Goal: Book appointment/travel/reservation

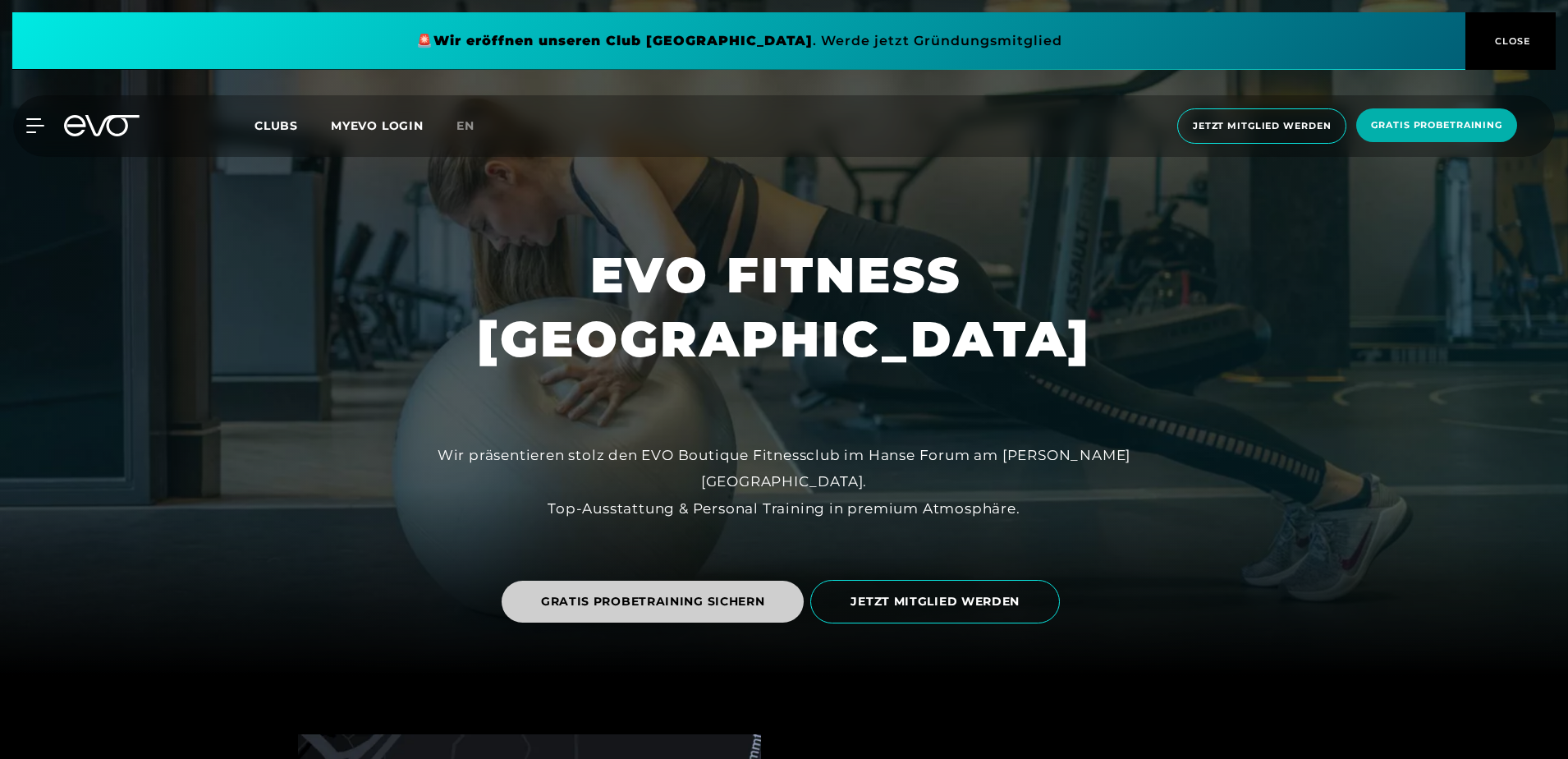
click at [714, 588] on span "GRATIS PROBETRAINING SICHERN" at bounding box center [653, 601] width 303 height 42
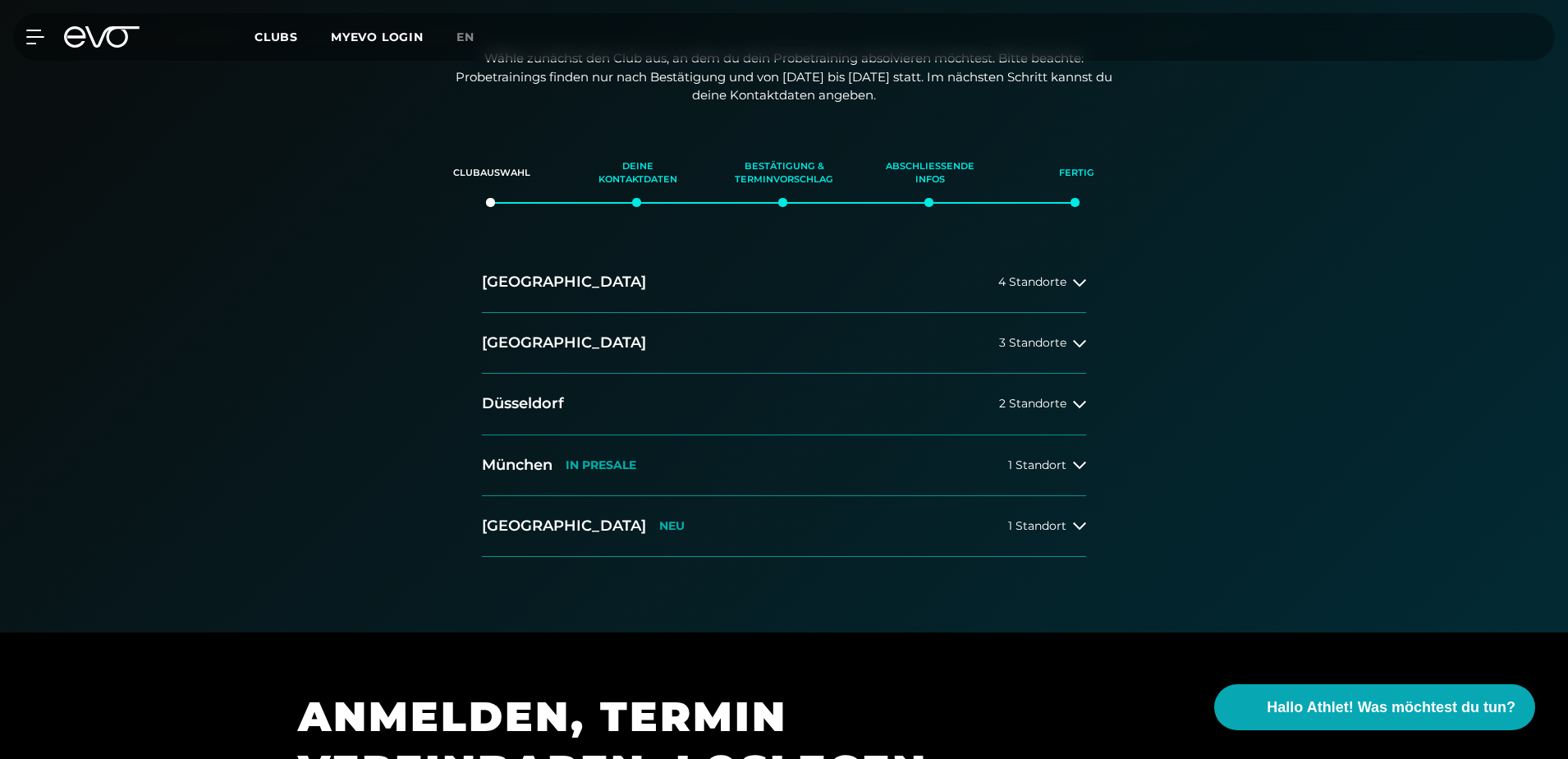
scroll to position [246, 0]
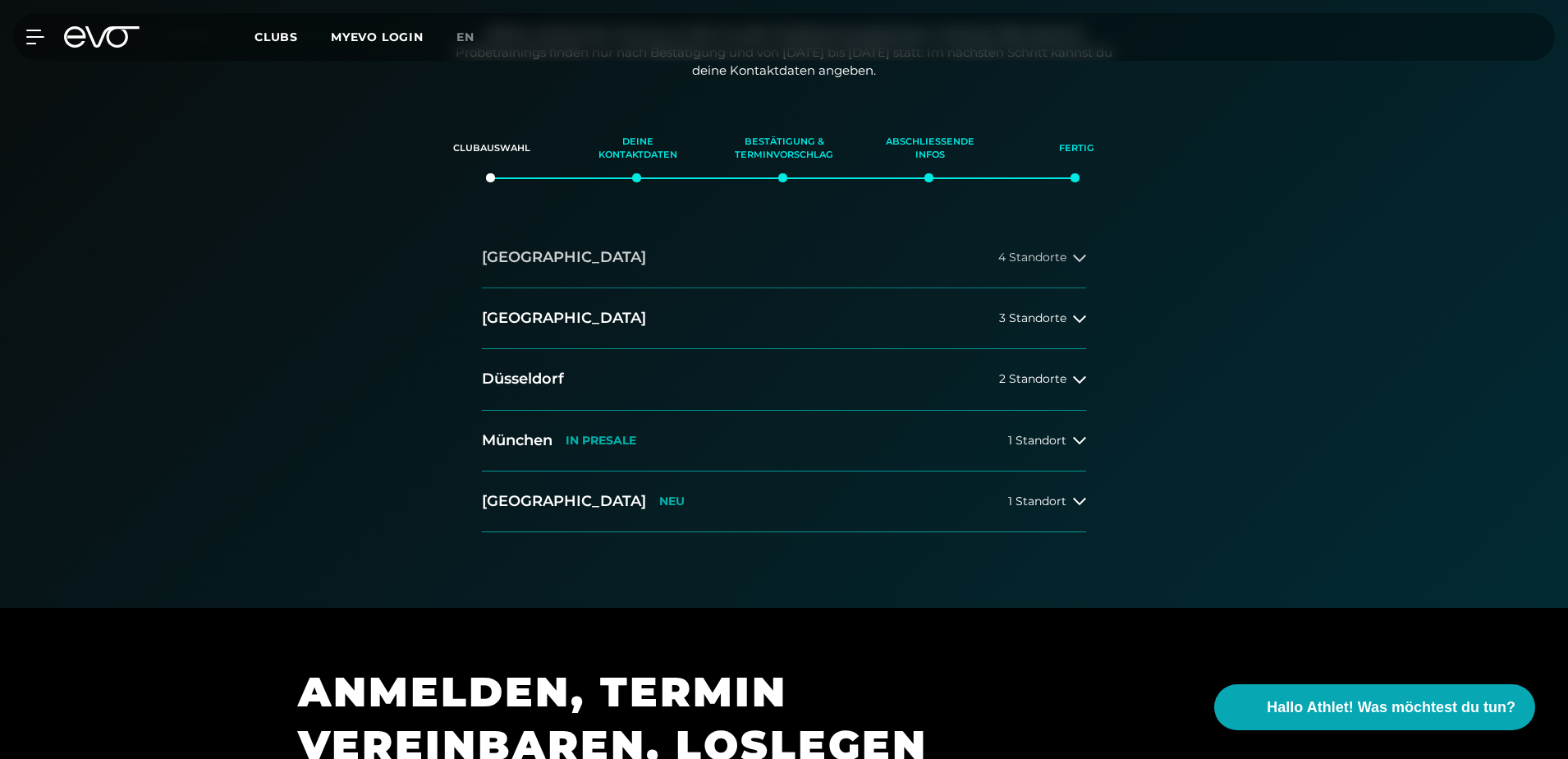
click at [593, 256] on button "[GEOGRAPHIC_DATA] 4 Standorte" at bounding box center [784, 257] width 604 height 60
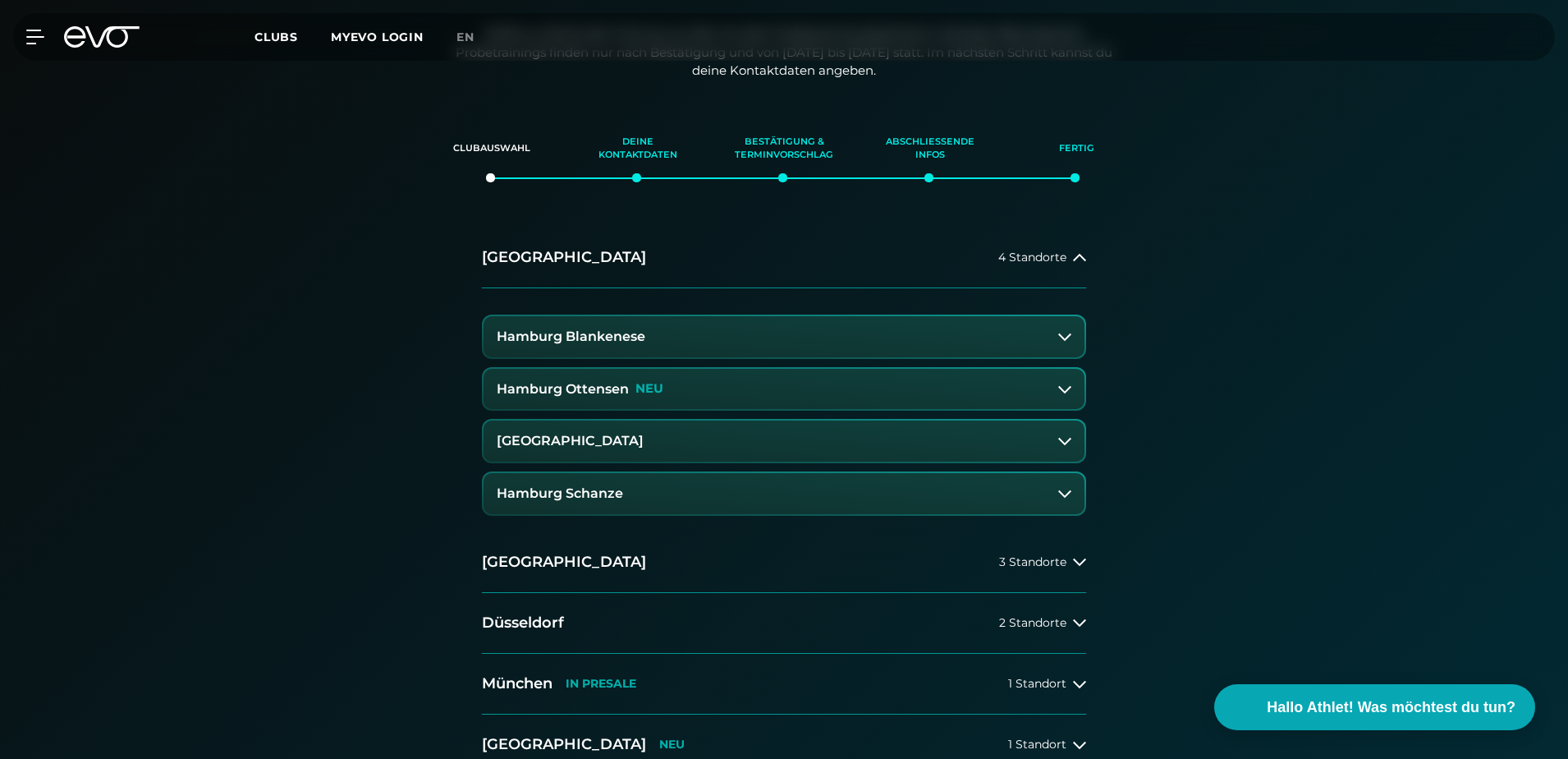
click at [720, 437] on button "[GEOGRAPHIC_DATA]" at bounding box center [784, 442] width 601 height 41
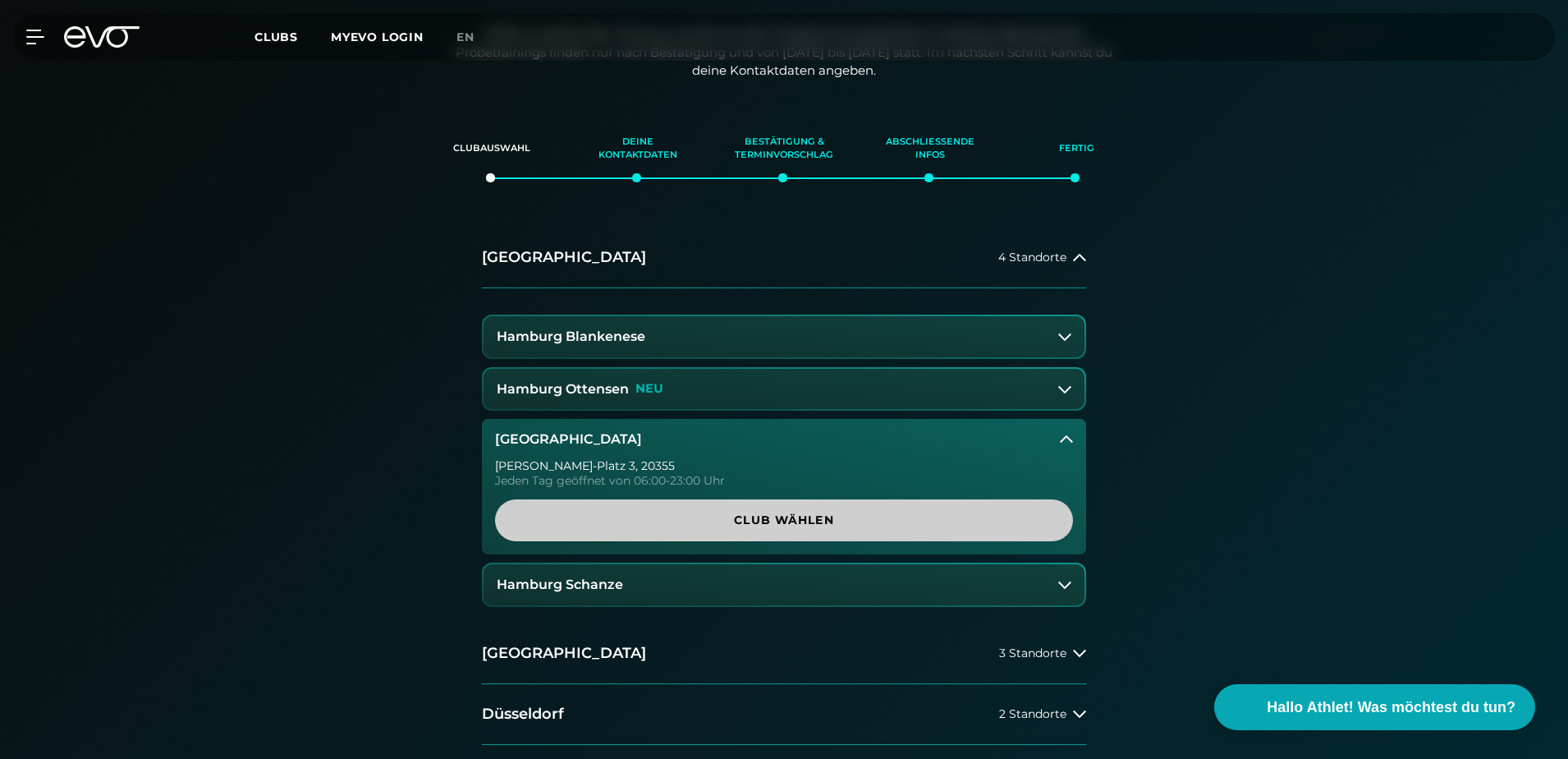
click at [900, 513] on span "Club wählen" at bounding box center [784, 520] width 499 height 17
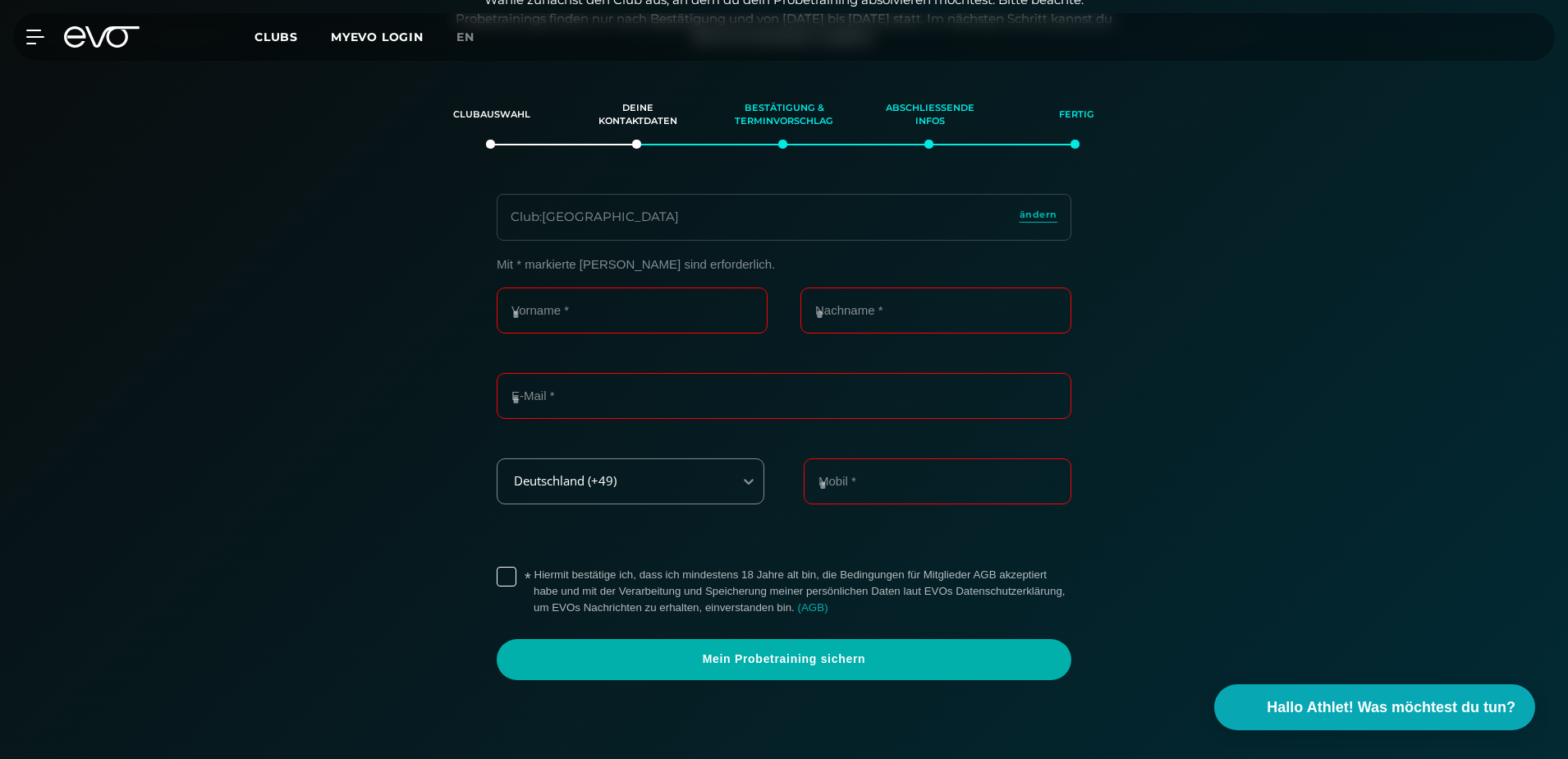
scroll to position [282, 0]
click at [713, 308] on input "Vorname *" at bounding box center [632, 309] width 271 height 46
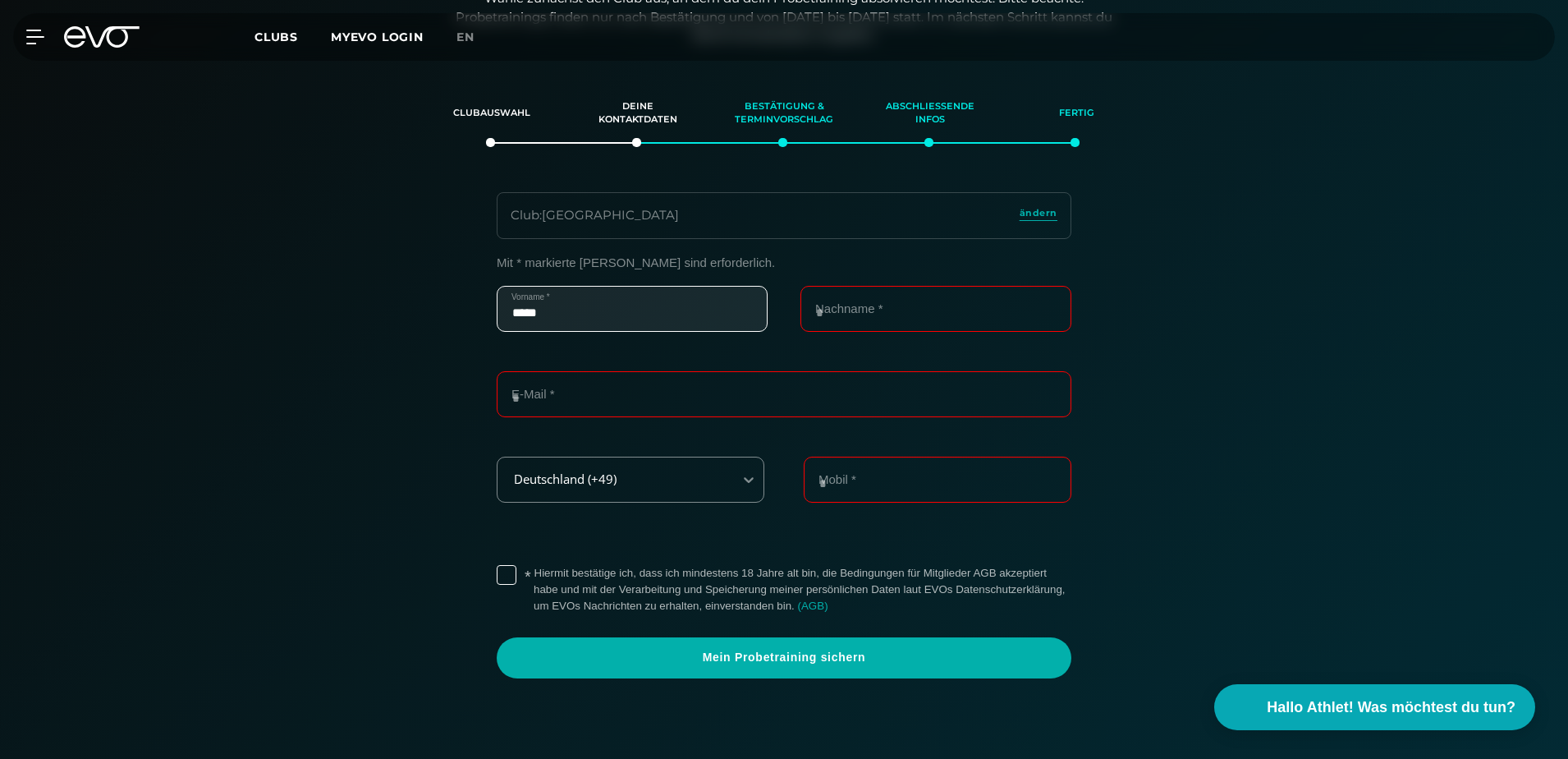
type input "*****"
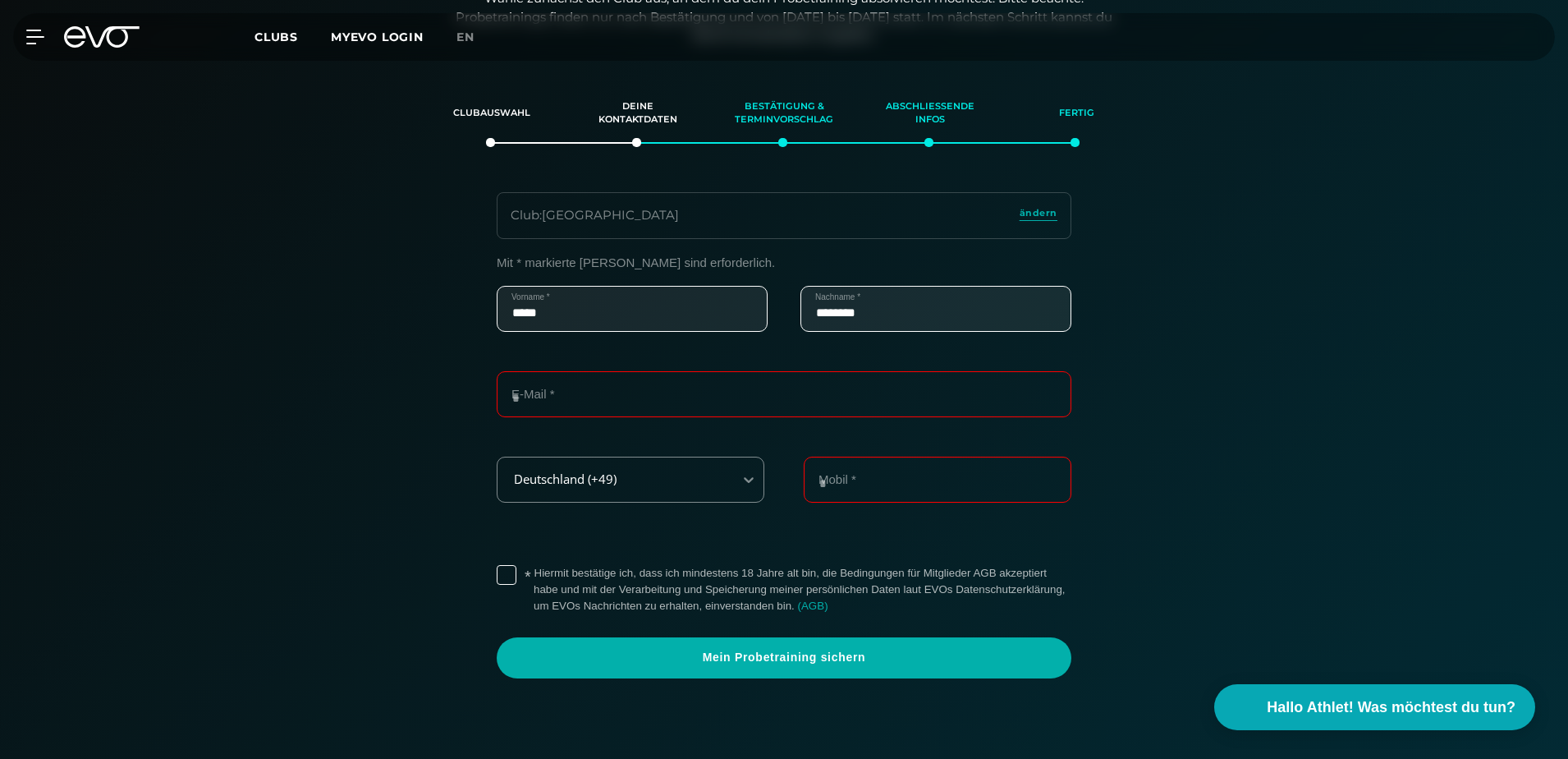
type input "********"
type input "**********"
click at [534, 565] on label "* Hiermit bestätige ich, dass ich mindestens 18 Jahre alt bin, die Bedingungen …" at bounding box center [803, 590] width 538 height 50
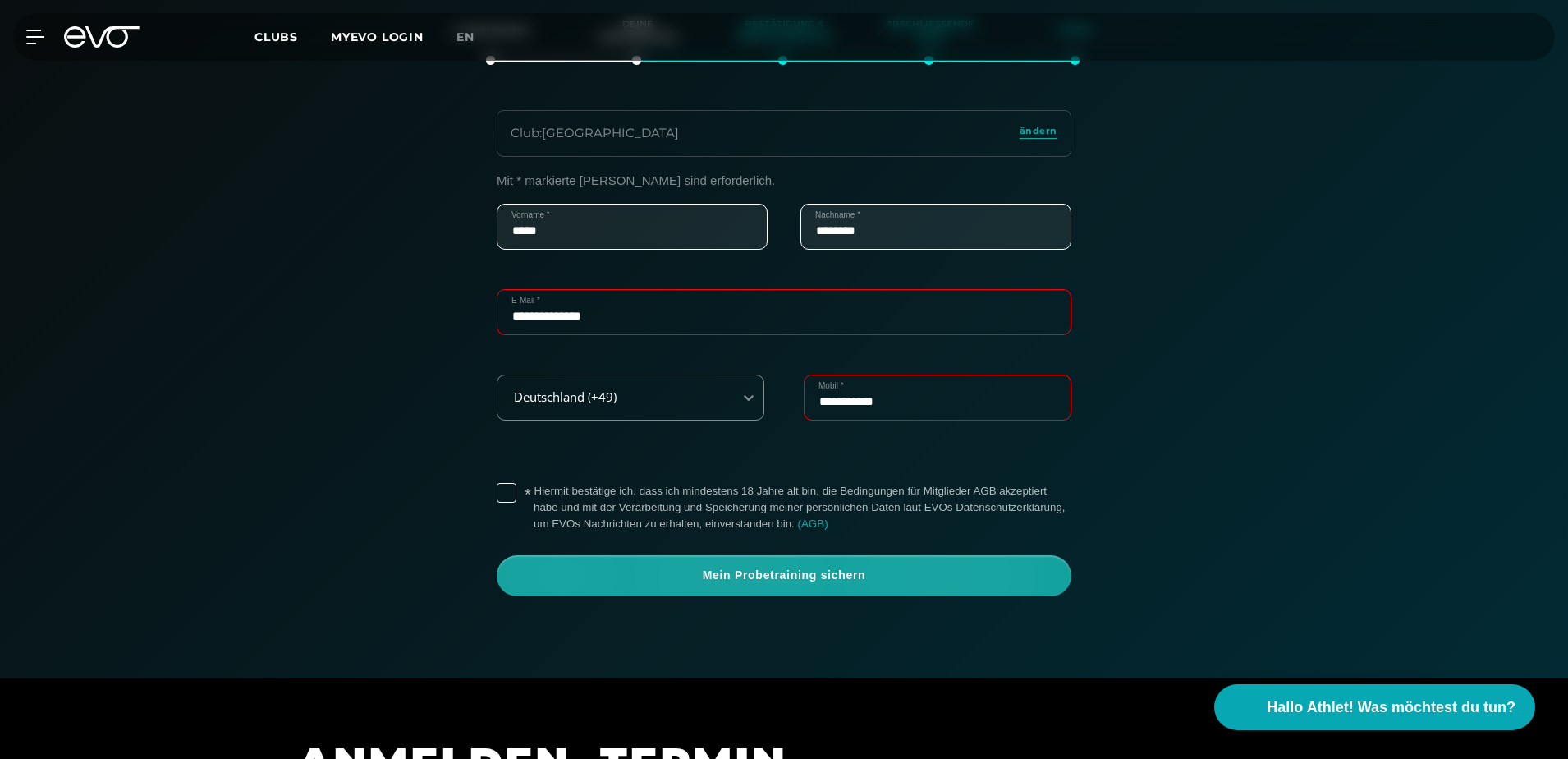
click at [846, 576] on span "Mein Probetraining sichern" at bounding box center [784, 575] width 496 height 17
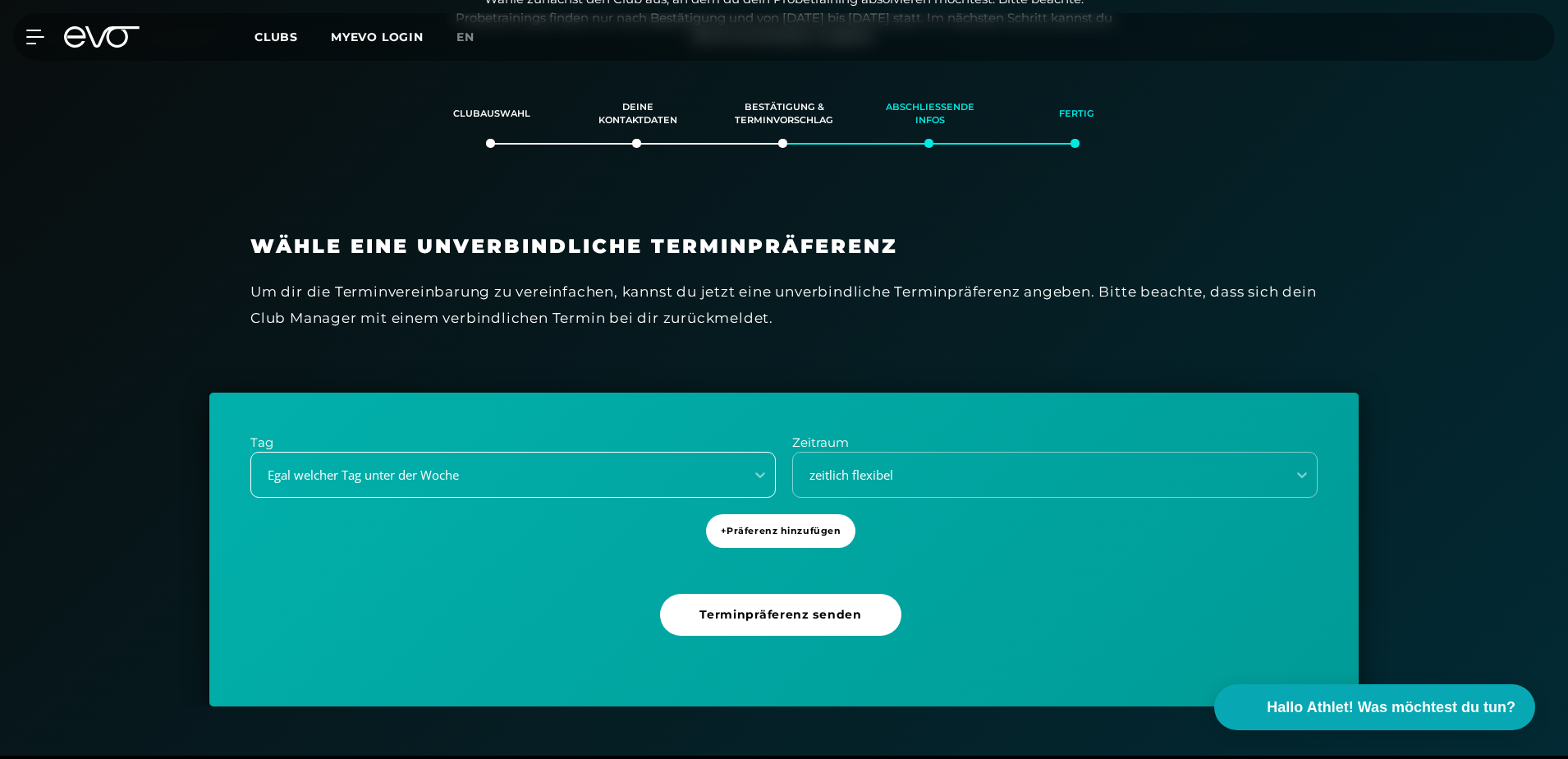
scroll to position [282, 0]
click at [661, 474] on div "Egal welcher Tag unter der Woche" at bounding box center [493, 474] width 480 height 19
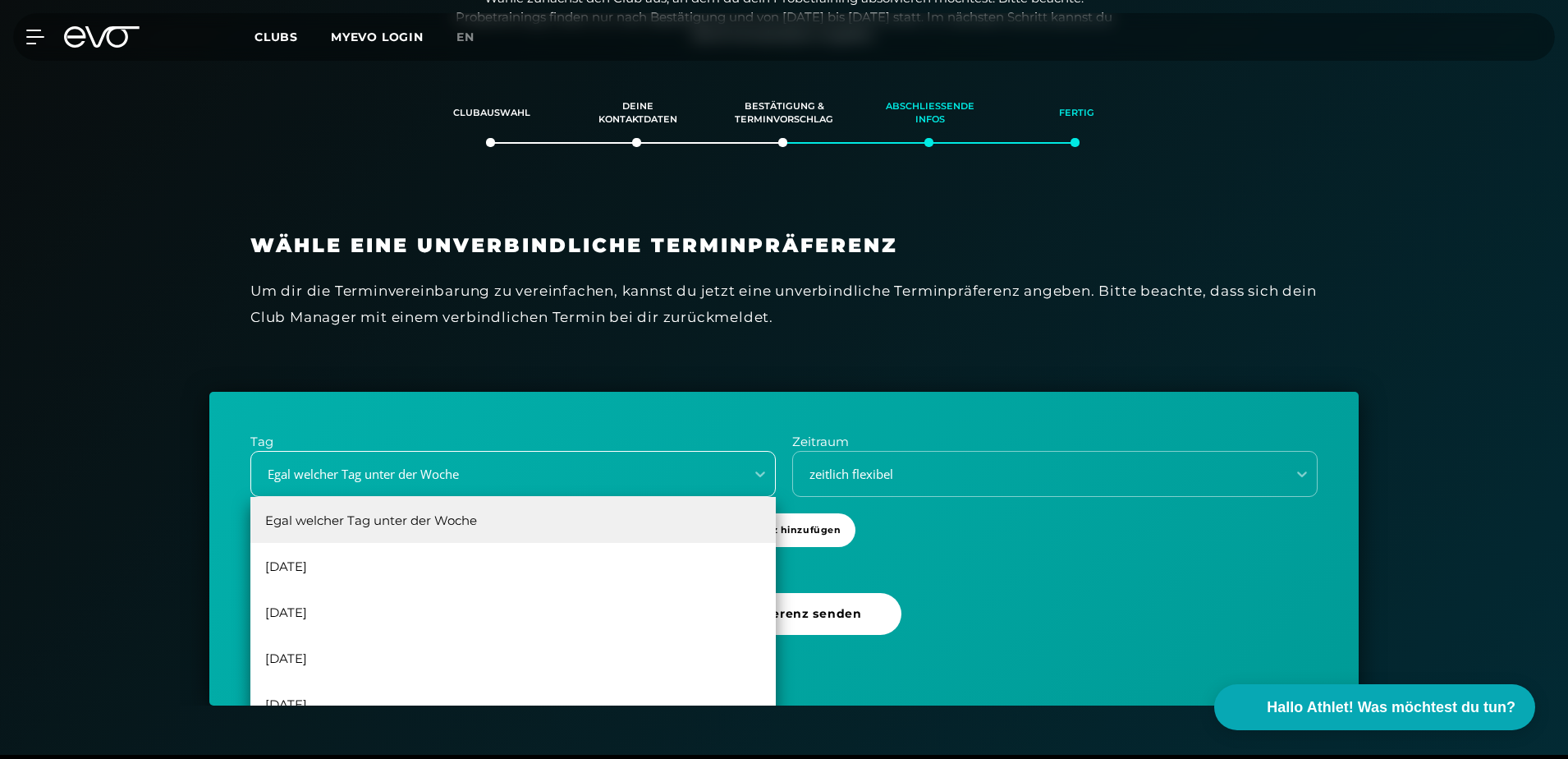
scroll to position [446, 0]
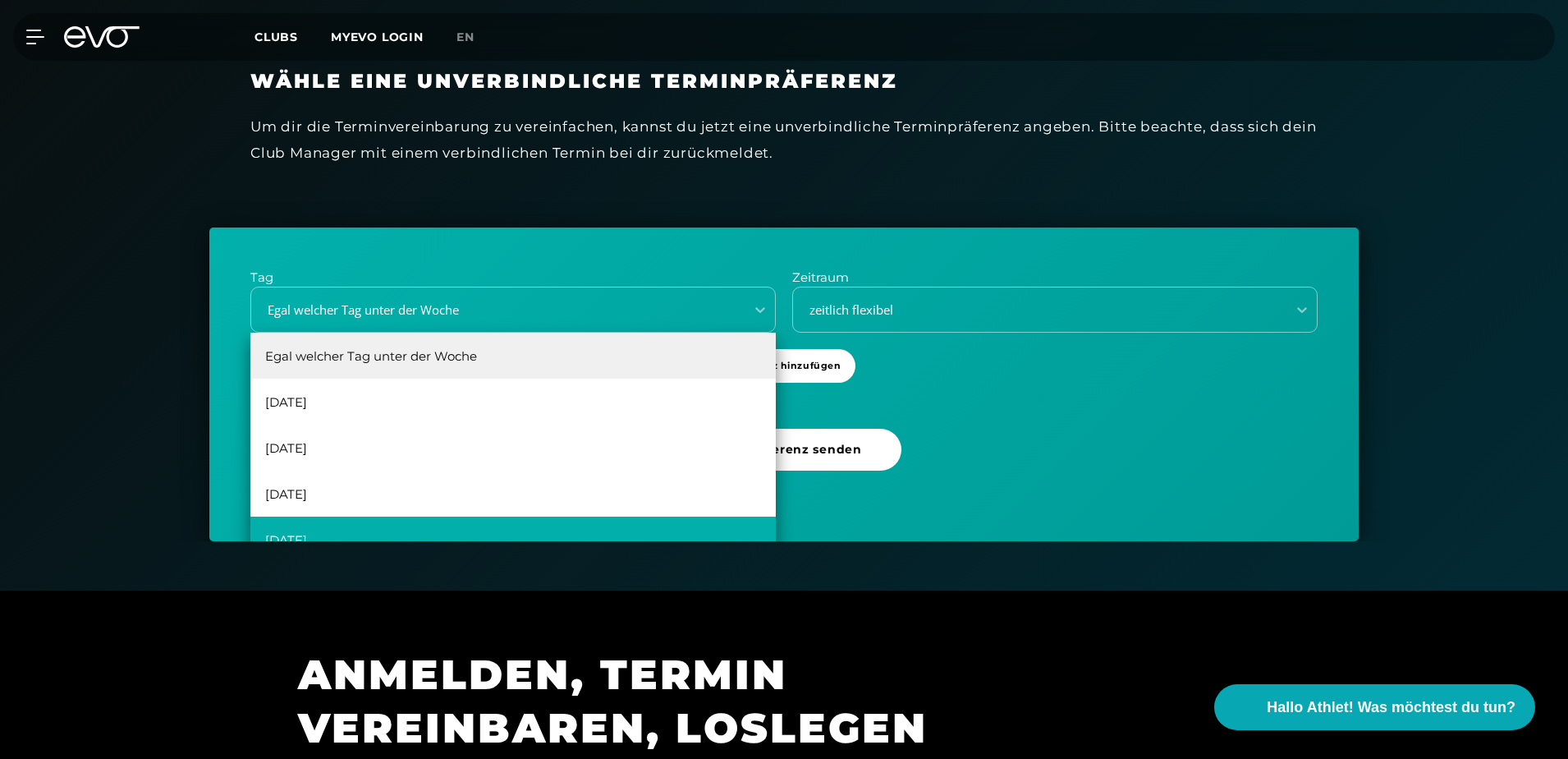
click at [474, 528] on div "[DATE]" at bounding box center [513, 540] width 526 height 46
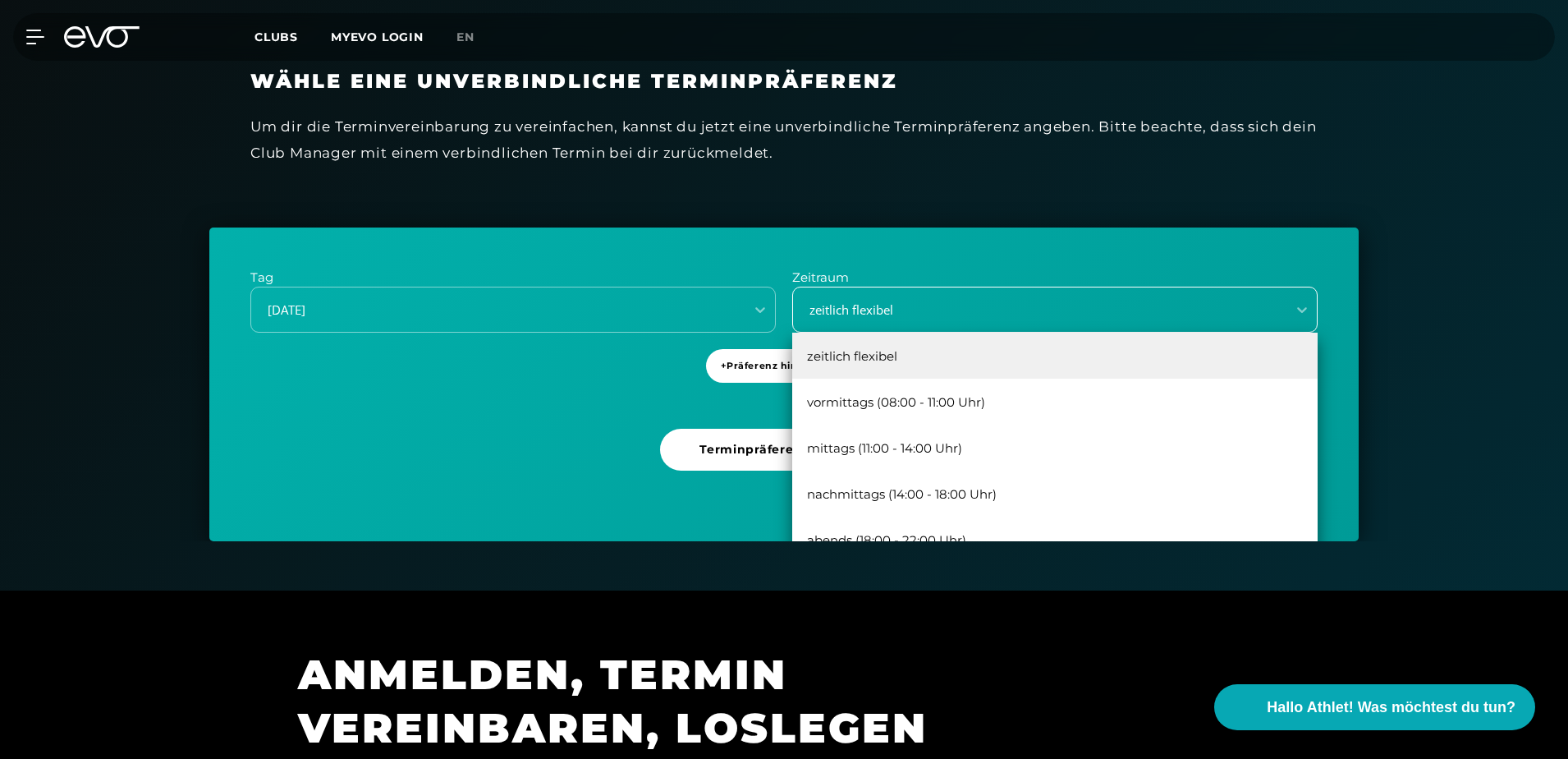
click at [860, 309] on div "zeitlich flexibel" at bounding box center [1034, 310] width 480 height 19
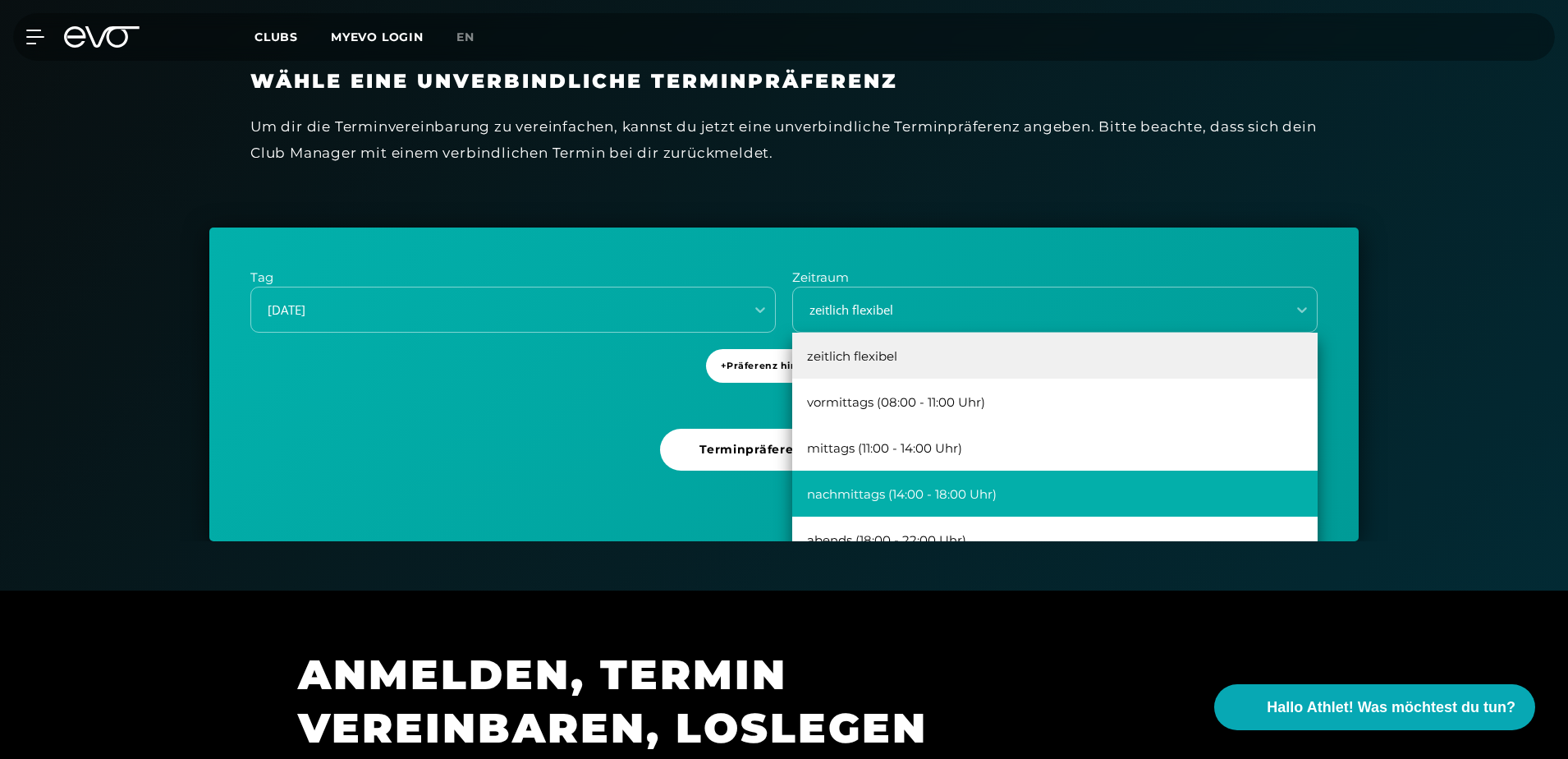
click at [994, 493] on div "nachmittags (14:00 - 18:00 Uhr)" at bounding box center [1055, 494] width 526 height 46
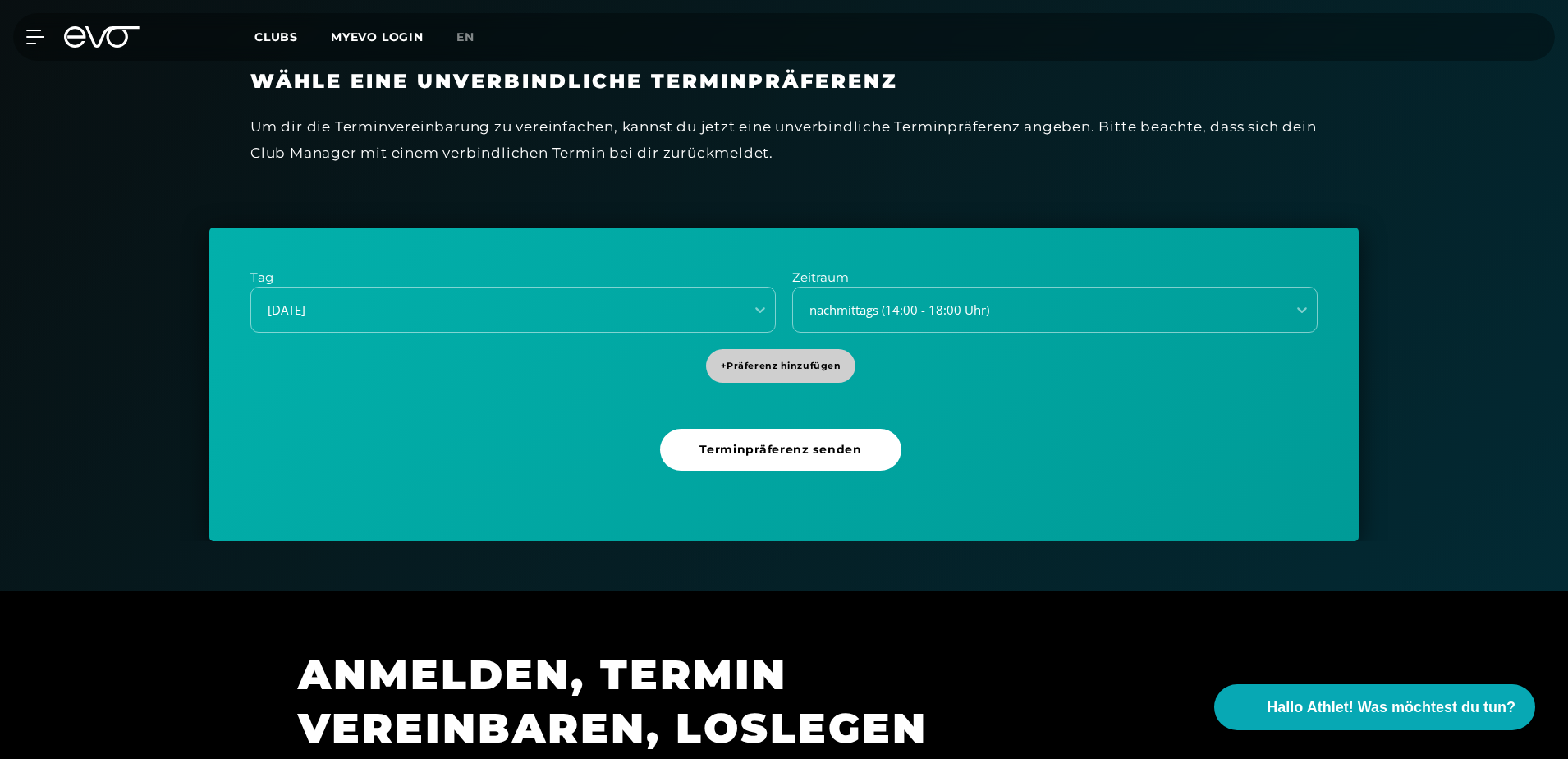
click at [796, 357] on span "+ Präferenz hinzufügen" at bounding box center [781, 365] width 150 height 34
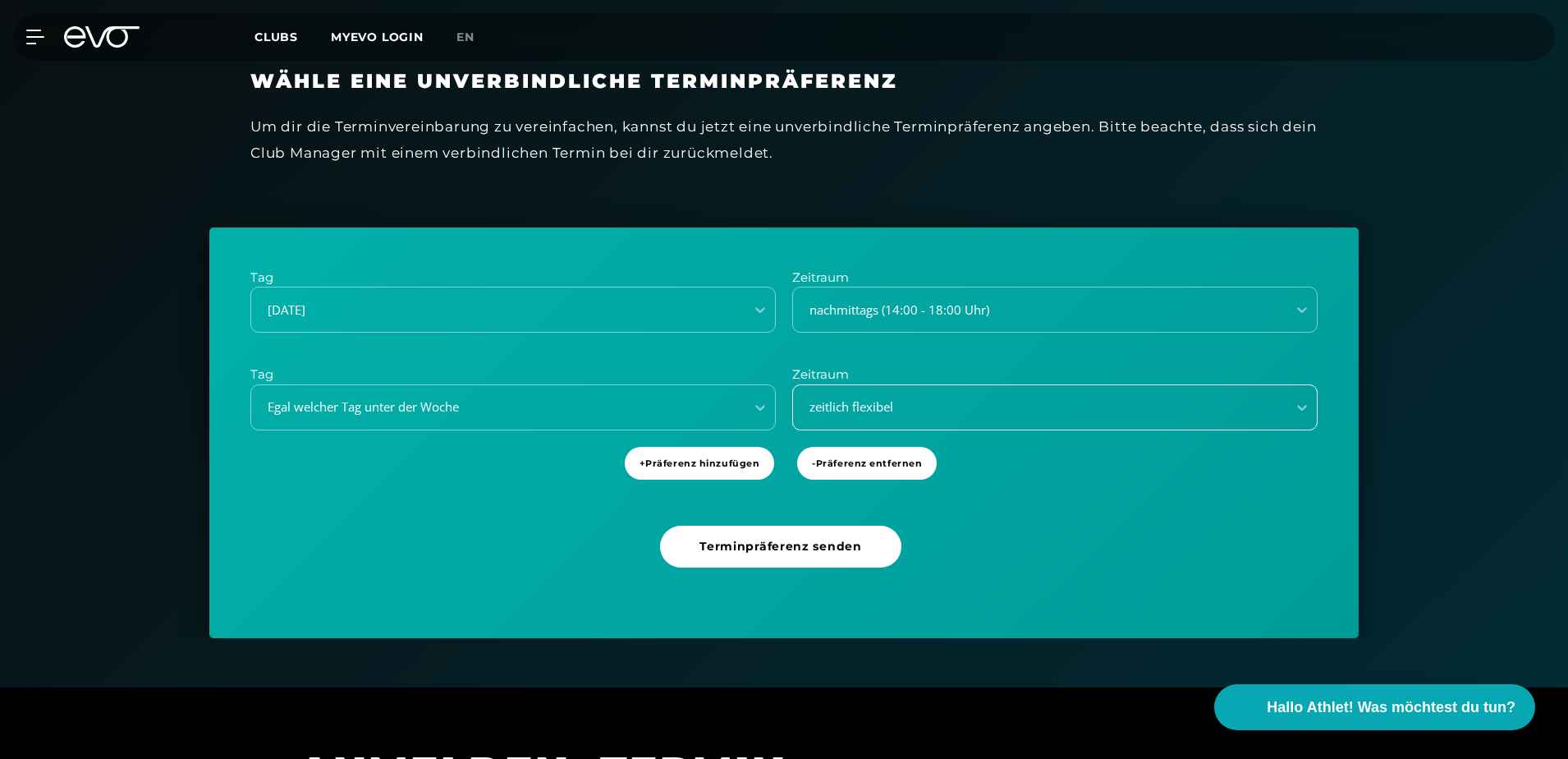
click at [939, 397] on div "zeitlich flexibel" at bounding box center [1039, 407] width 493 height 22
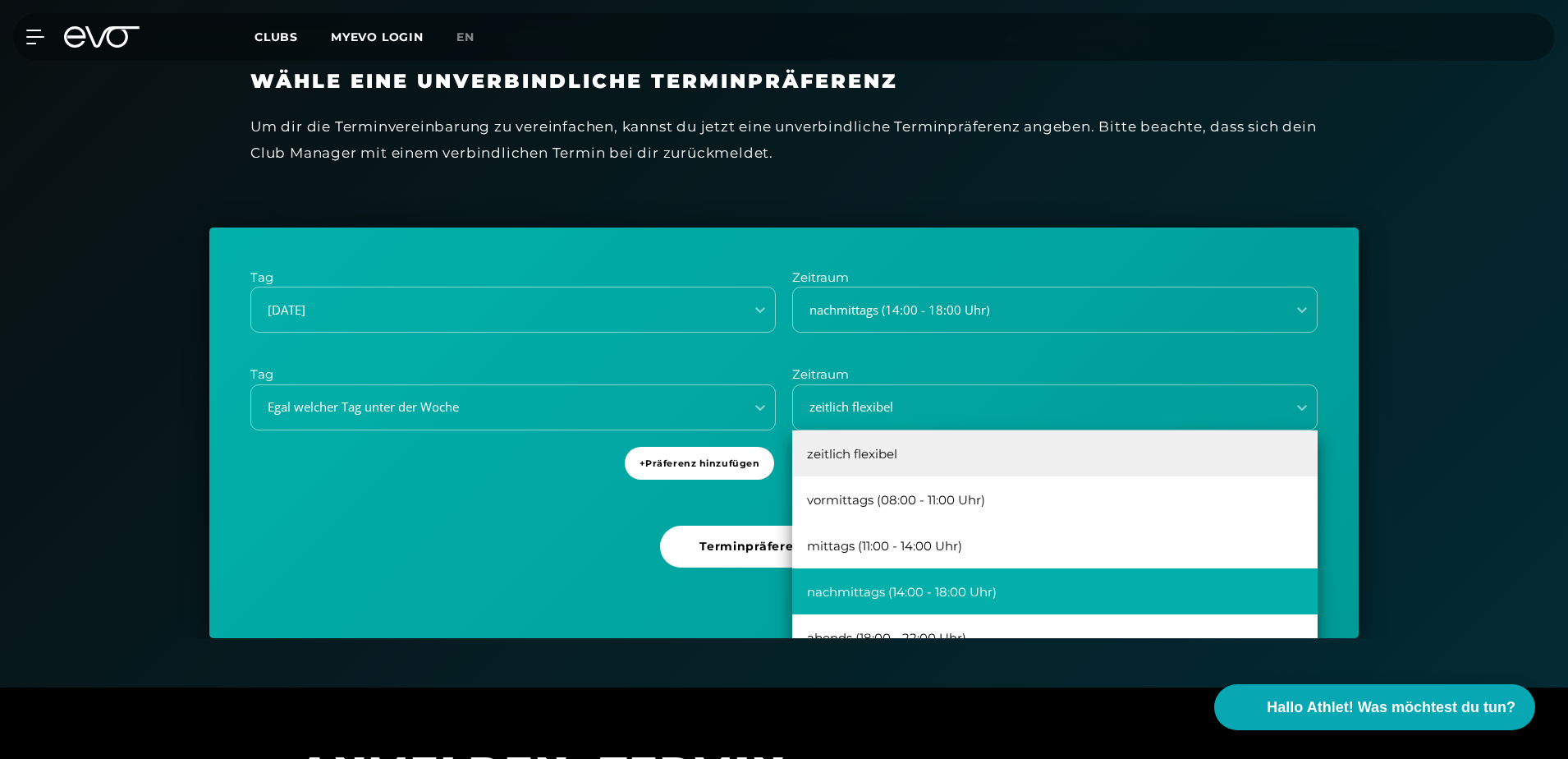
click at [973, 586] on div "nachmittags (14:00 - 18:00 Uhr)" at bounding box center [1055, 591] width 526 height 46
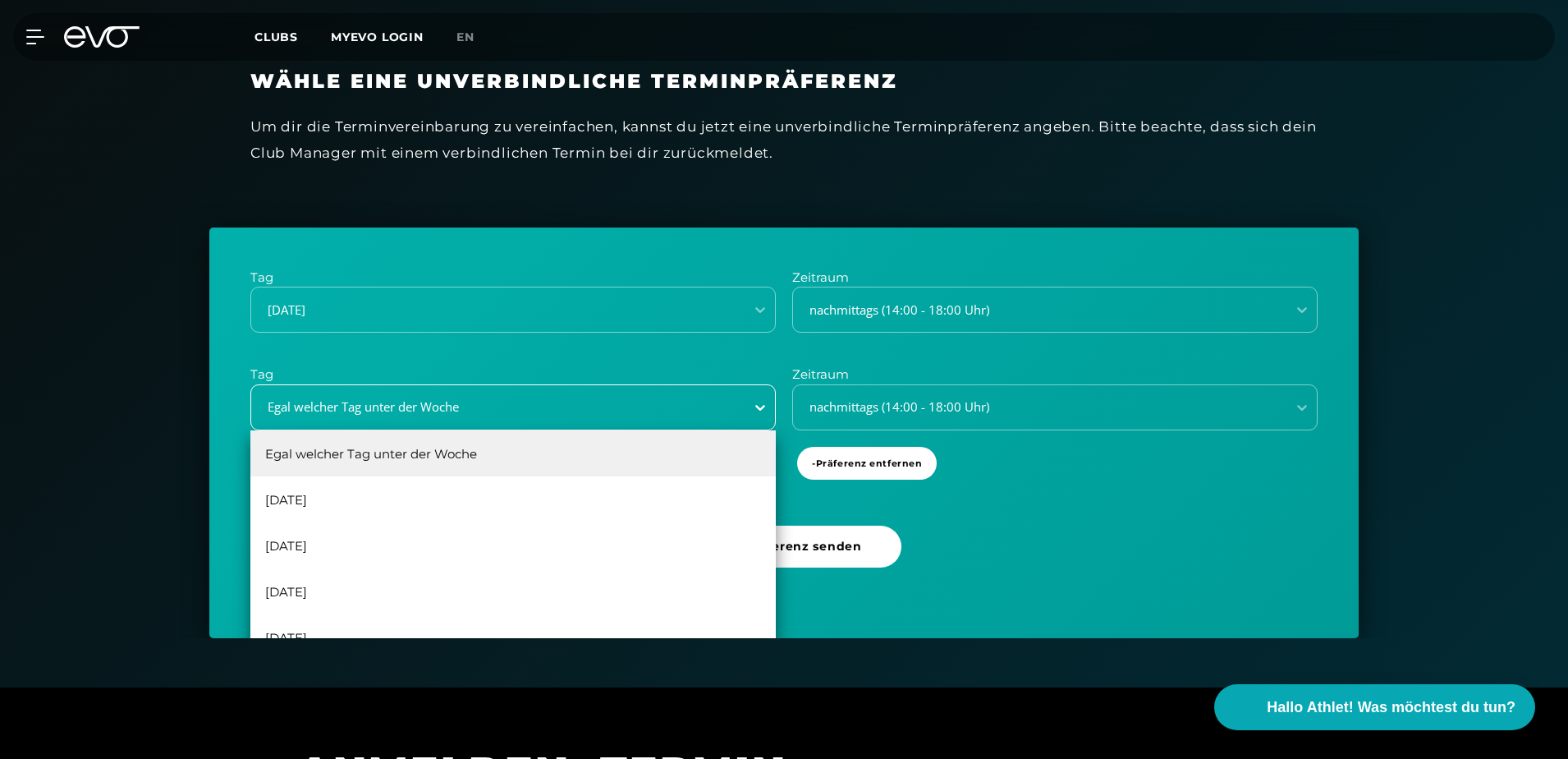
click at [751, 398] on div at bounding box center [760, 408] width 30 height 30
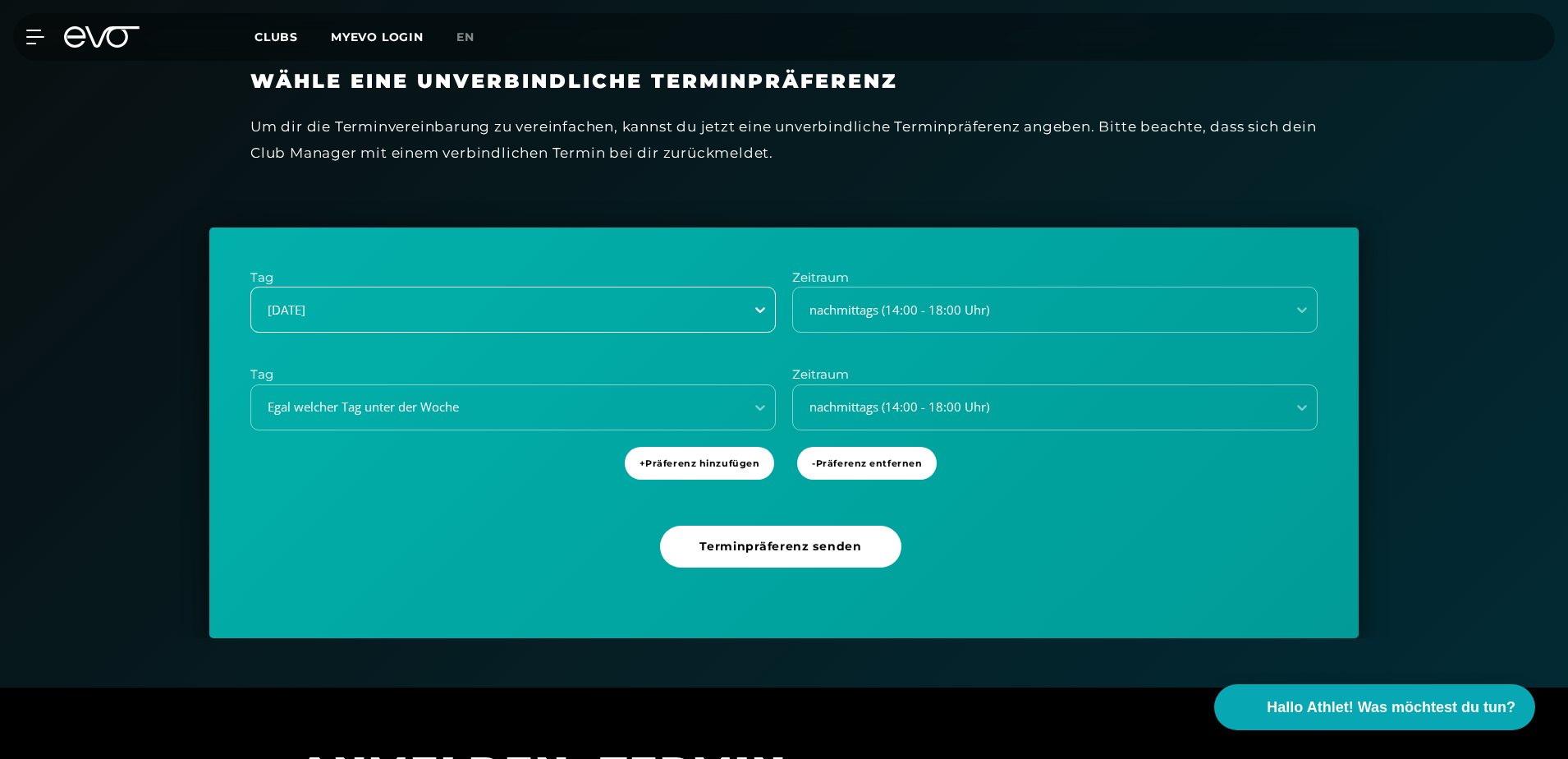
click at [766, 310] on icon at bounding box center [760, 310] width 17 height 17
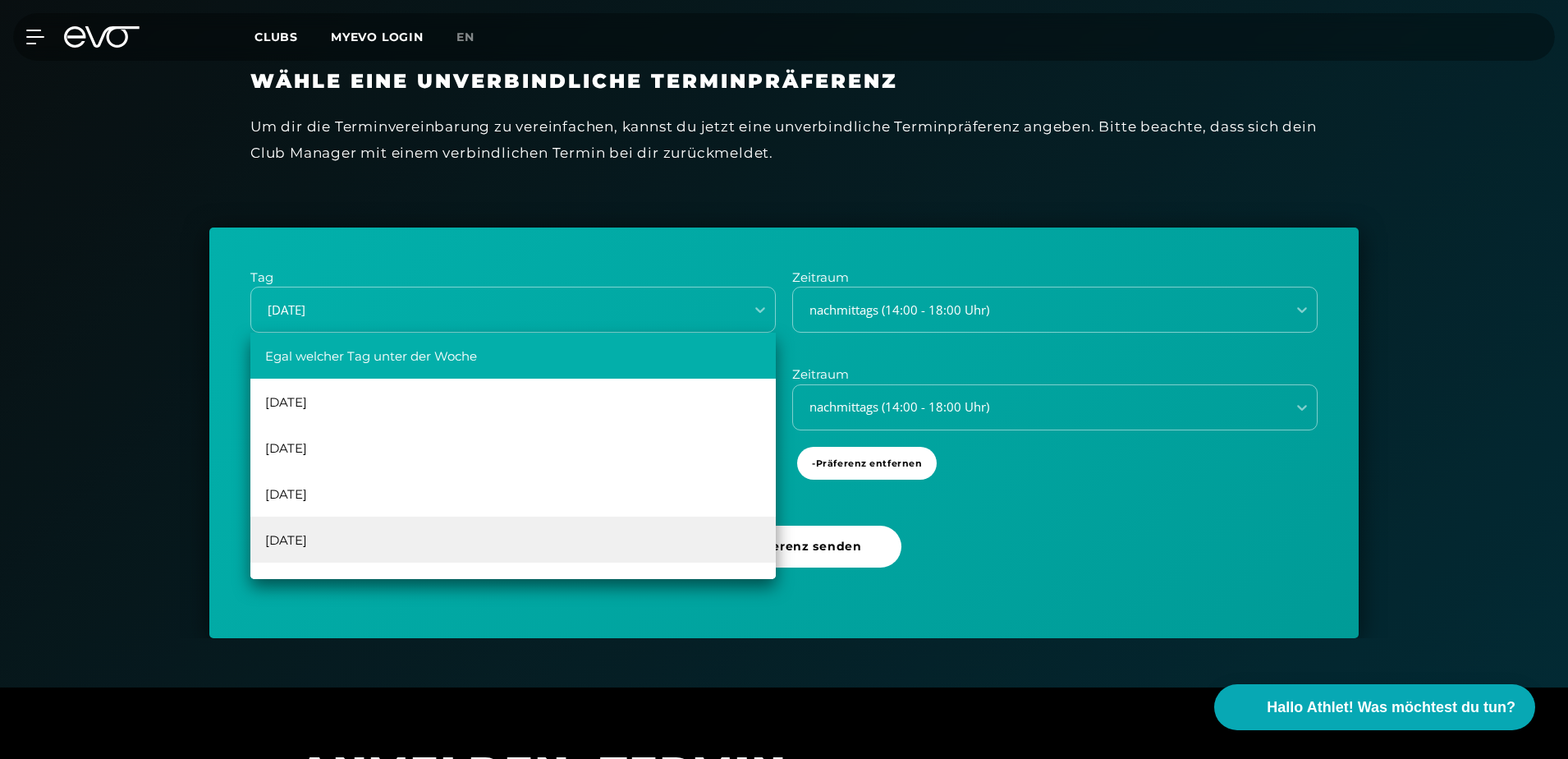
click at [703, 358] on div "Egal welcher Tag unter der Woche" at bounding box center [513, 356] width 526 height 46
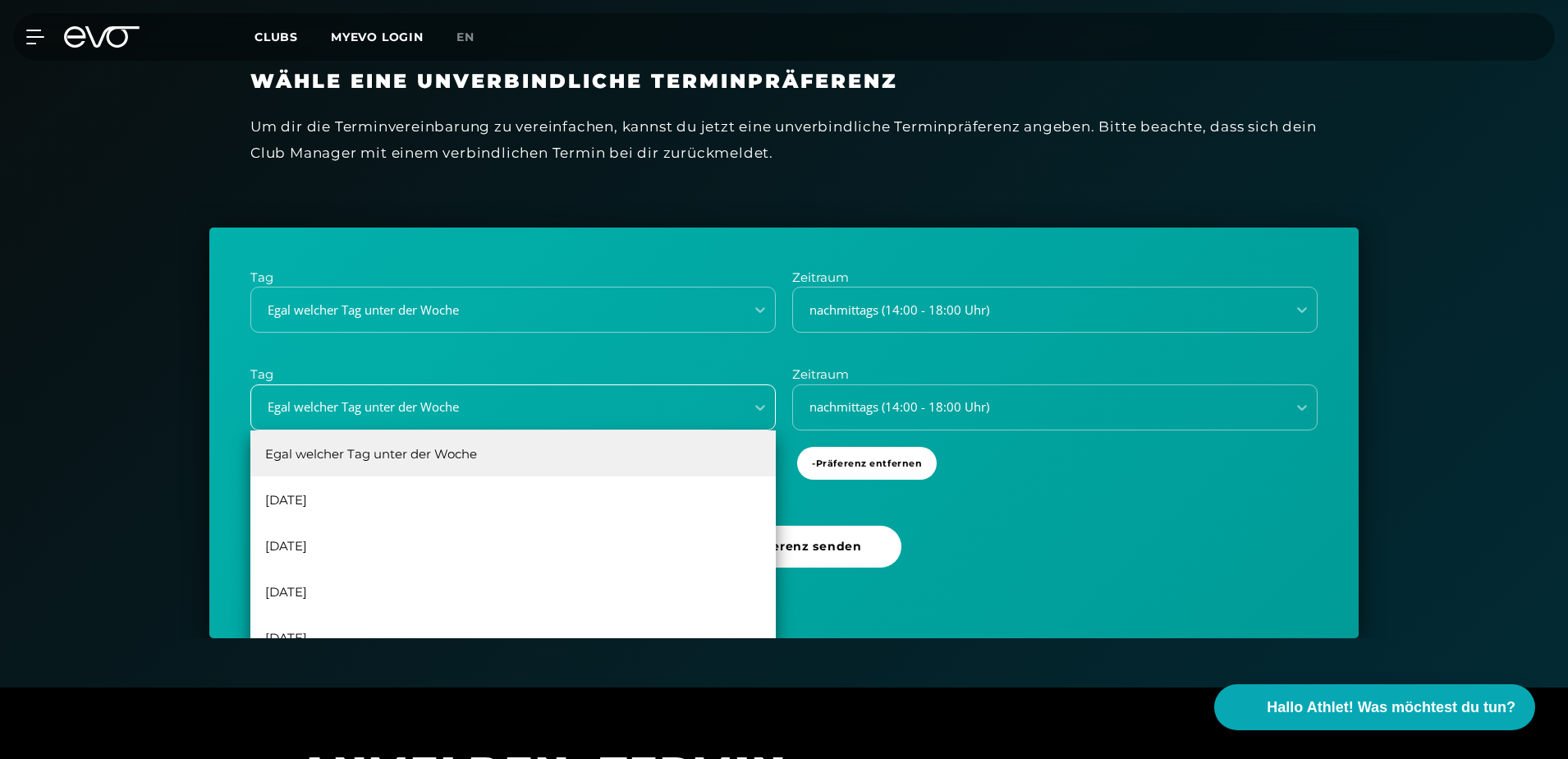
click at [646, 404] on div "Egal welcher Tag unter der Woche" at bounding box center [493, 407] width 480 height 19
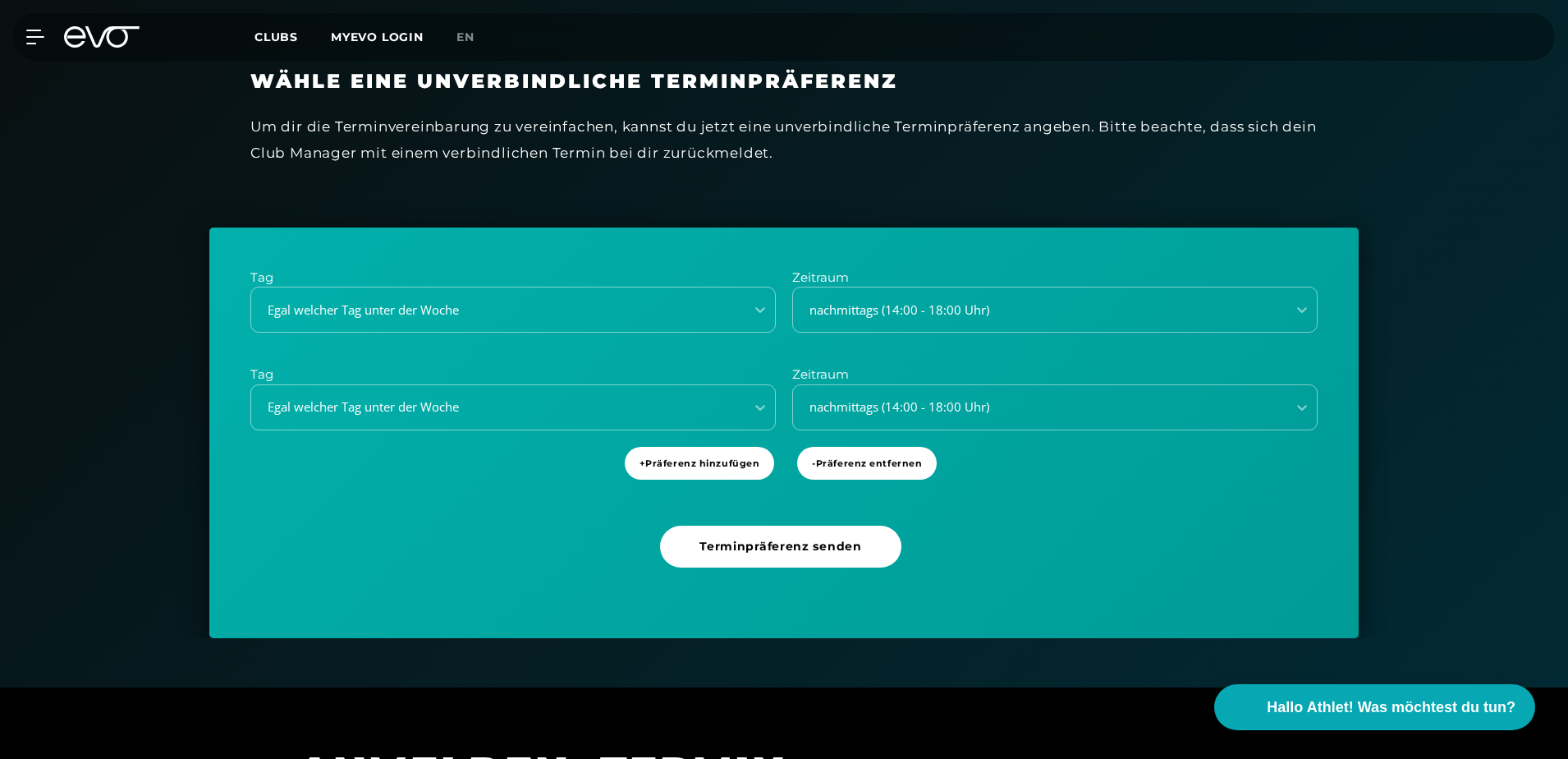
click at [698, 351] on div "Tag Egal welcher Tag unter der Woche Zeitraum nachmittags (14:00 - 18:00 Uhr) T…" at bounding box center [784, 350] width 1067 height 162
click at [834, 456] on span "- Präferenz entfernen" at bounding box center [866, 463] width 110 height 14
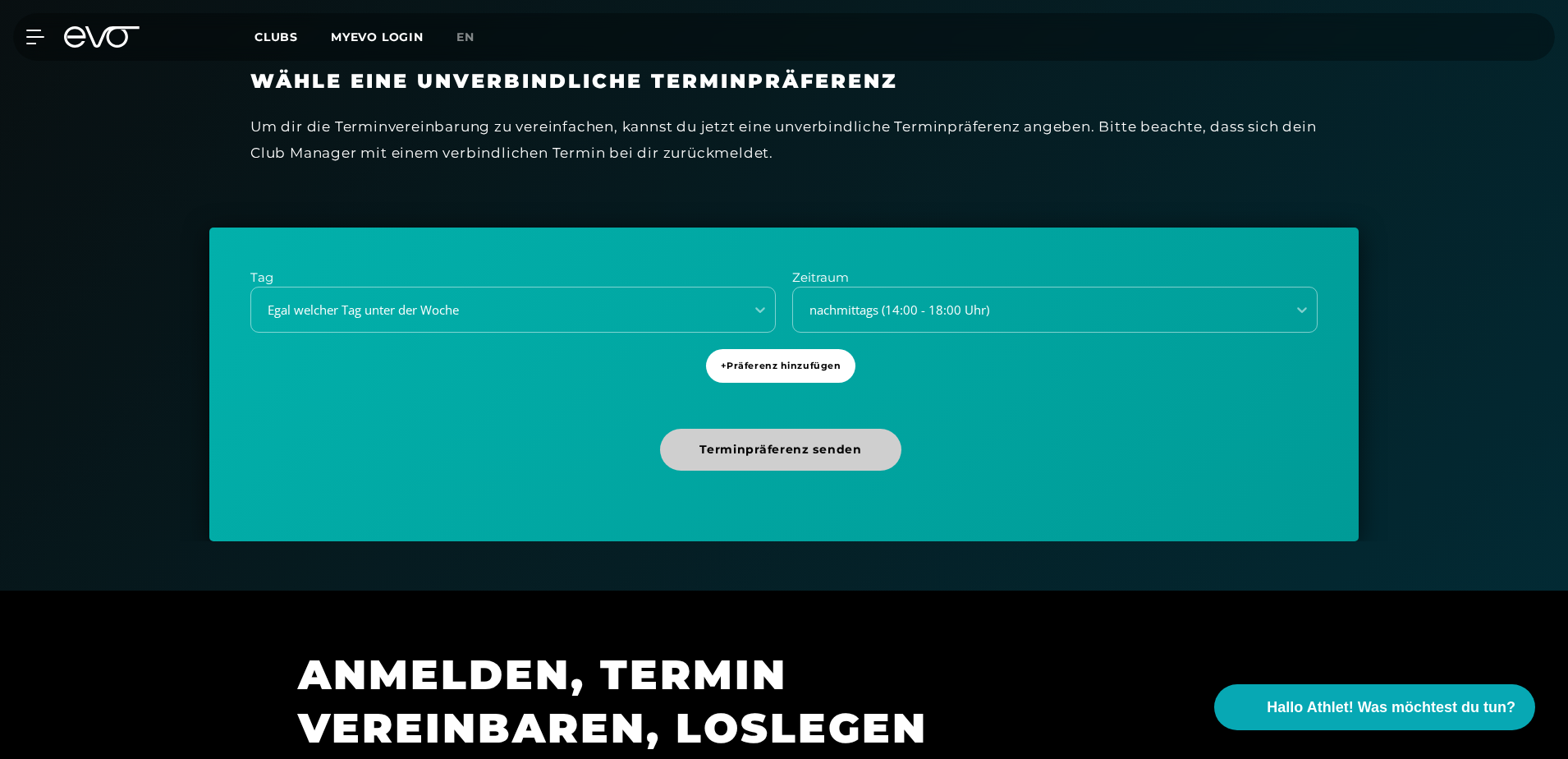
click at [805, 441] on span "Terminpräferenz senden" at bounding box center [780, 449] width 162 height 17
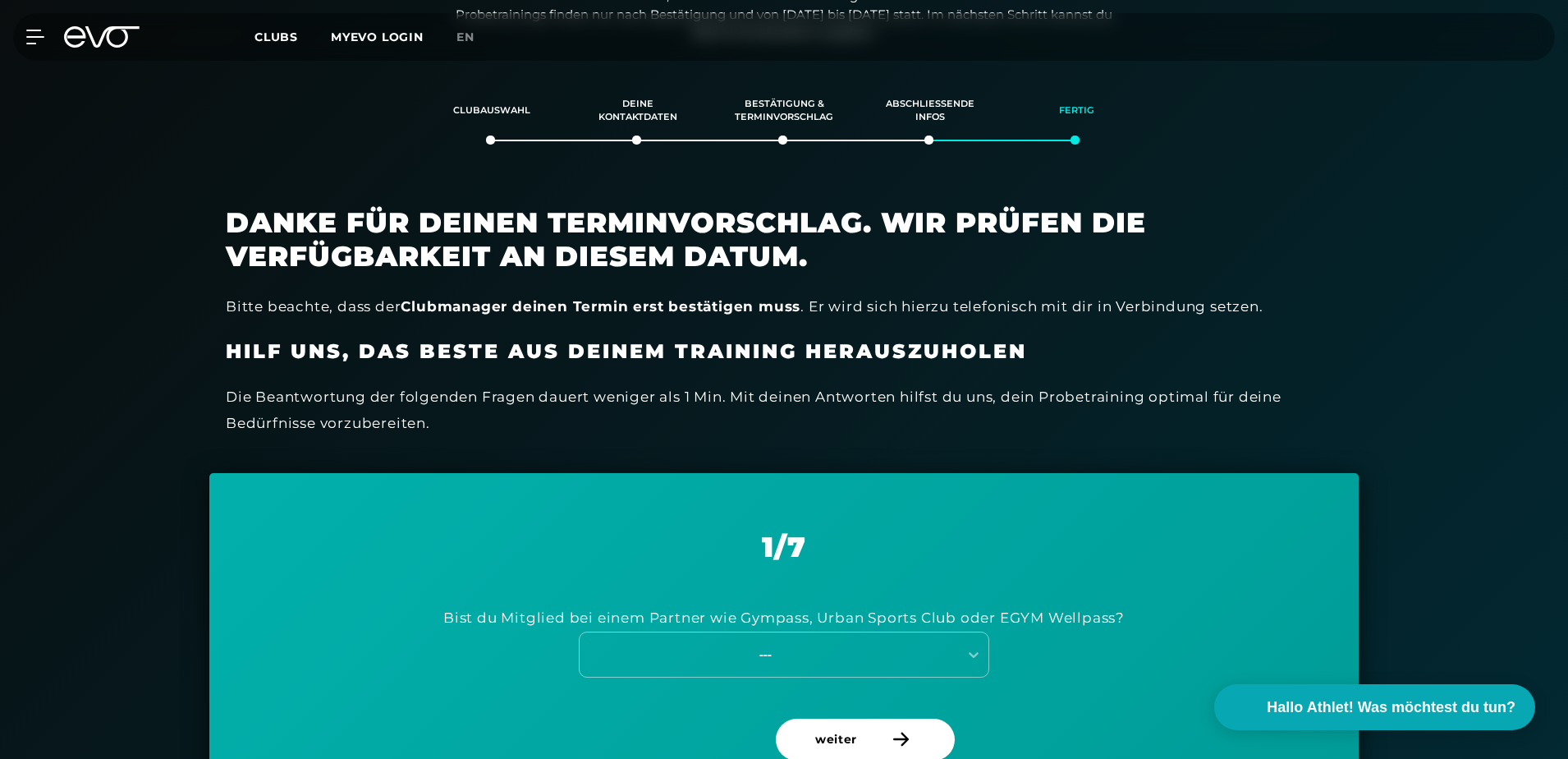
scroll to position [282, 0]
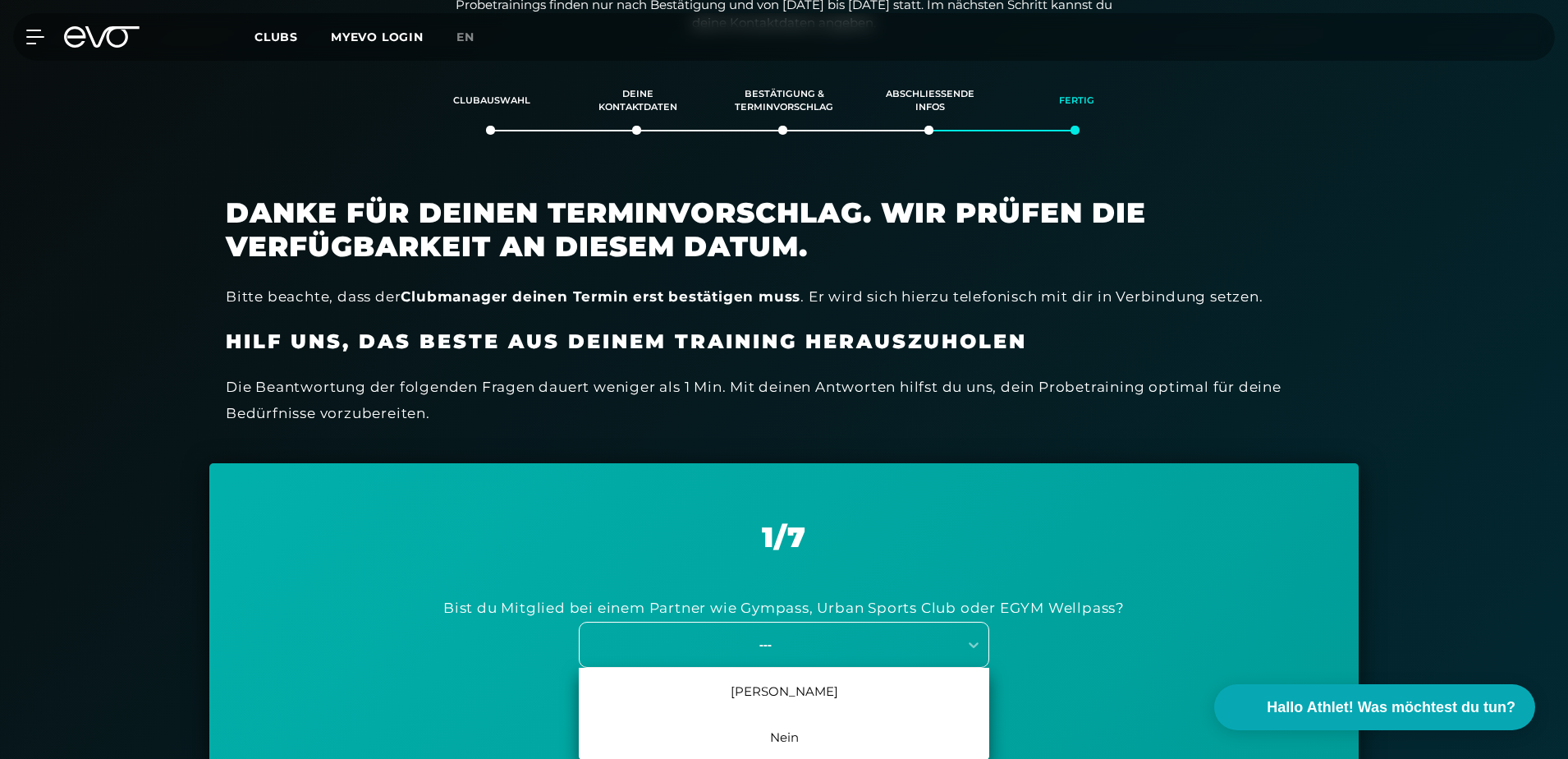
click at [890, 657] on div "---" at bounding box center [784, 645] width 411 height 46
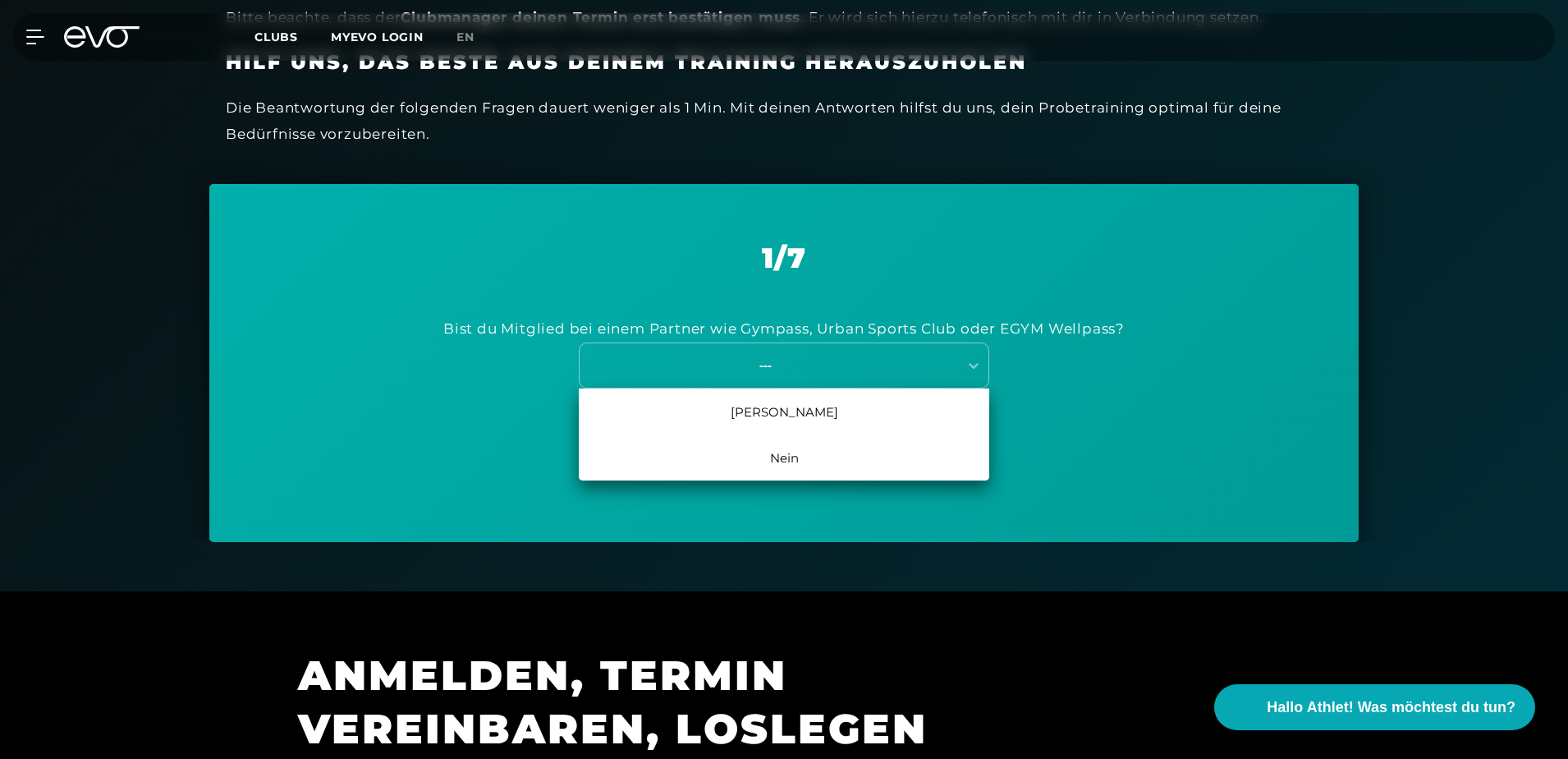
scroll to position [623, 0]
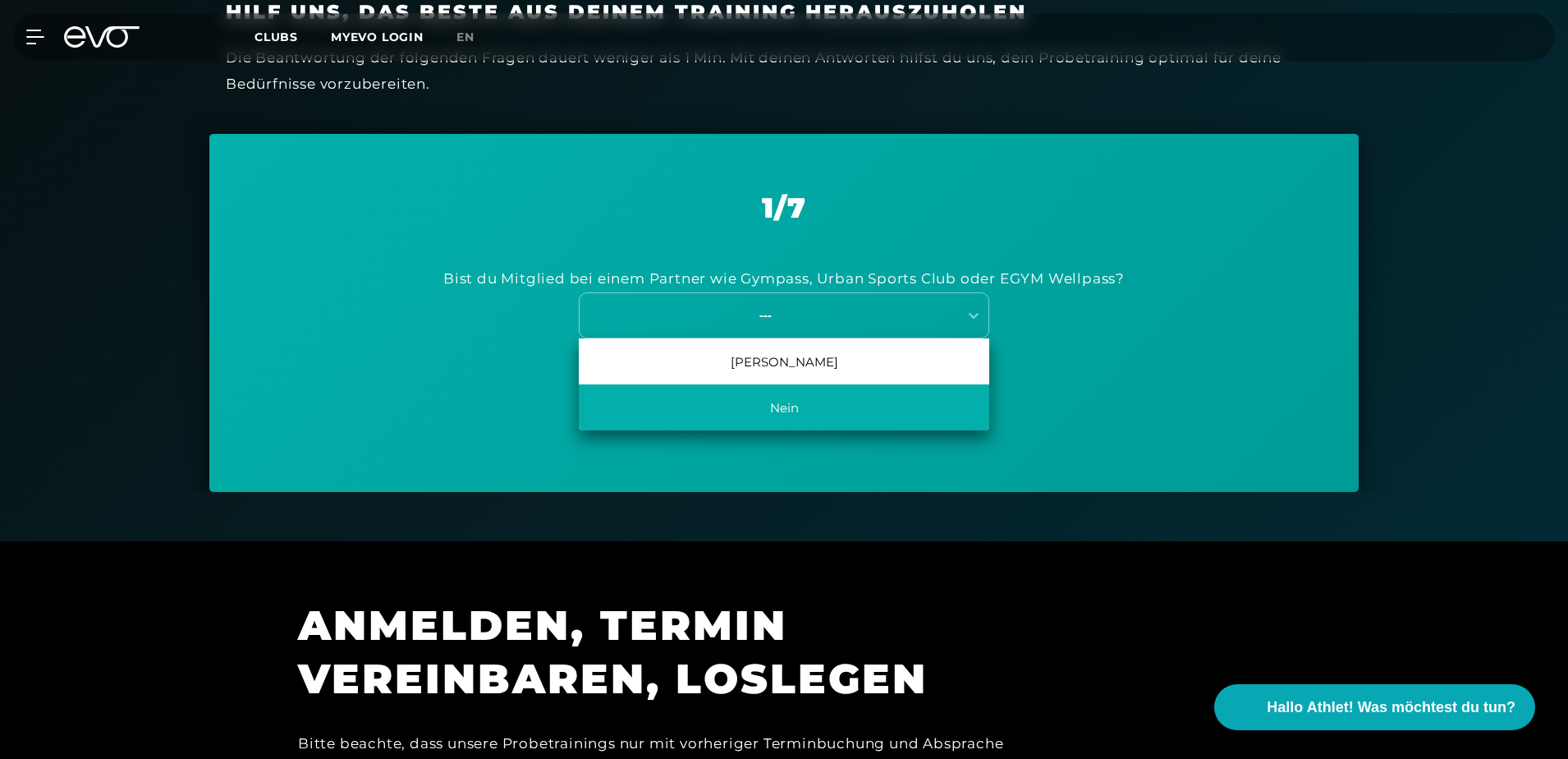
click at [814, 411] on div "Nein" at bounding box center [784, 408] width 411 height 46
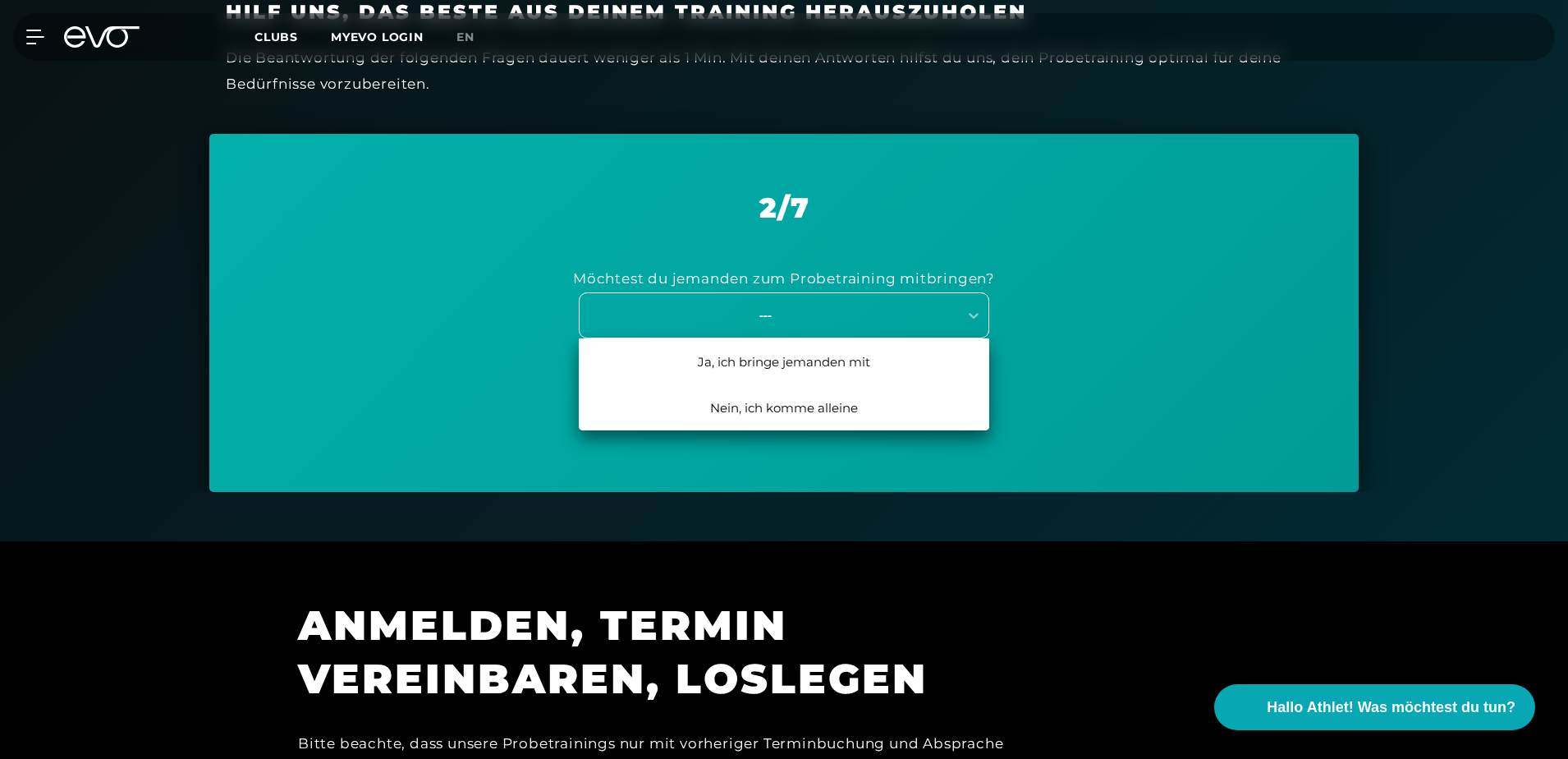
click at [854, 321] on div "---" at bounding box center [765, 314] width 369 height 19
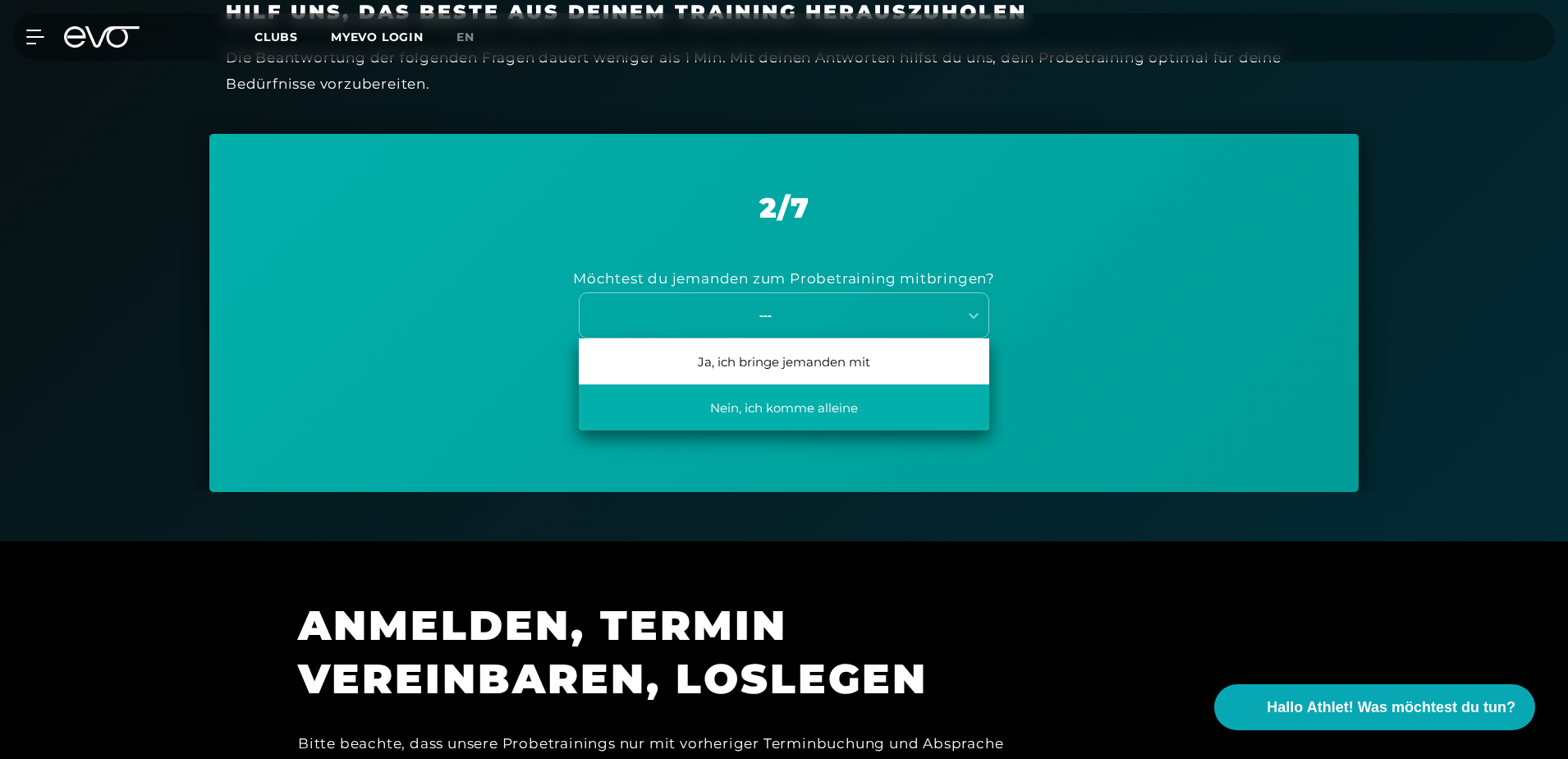
click at [832, 411] on div "Nein, ich komme alleine" at bounding box center [784, 408] width 411 height 46
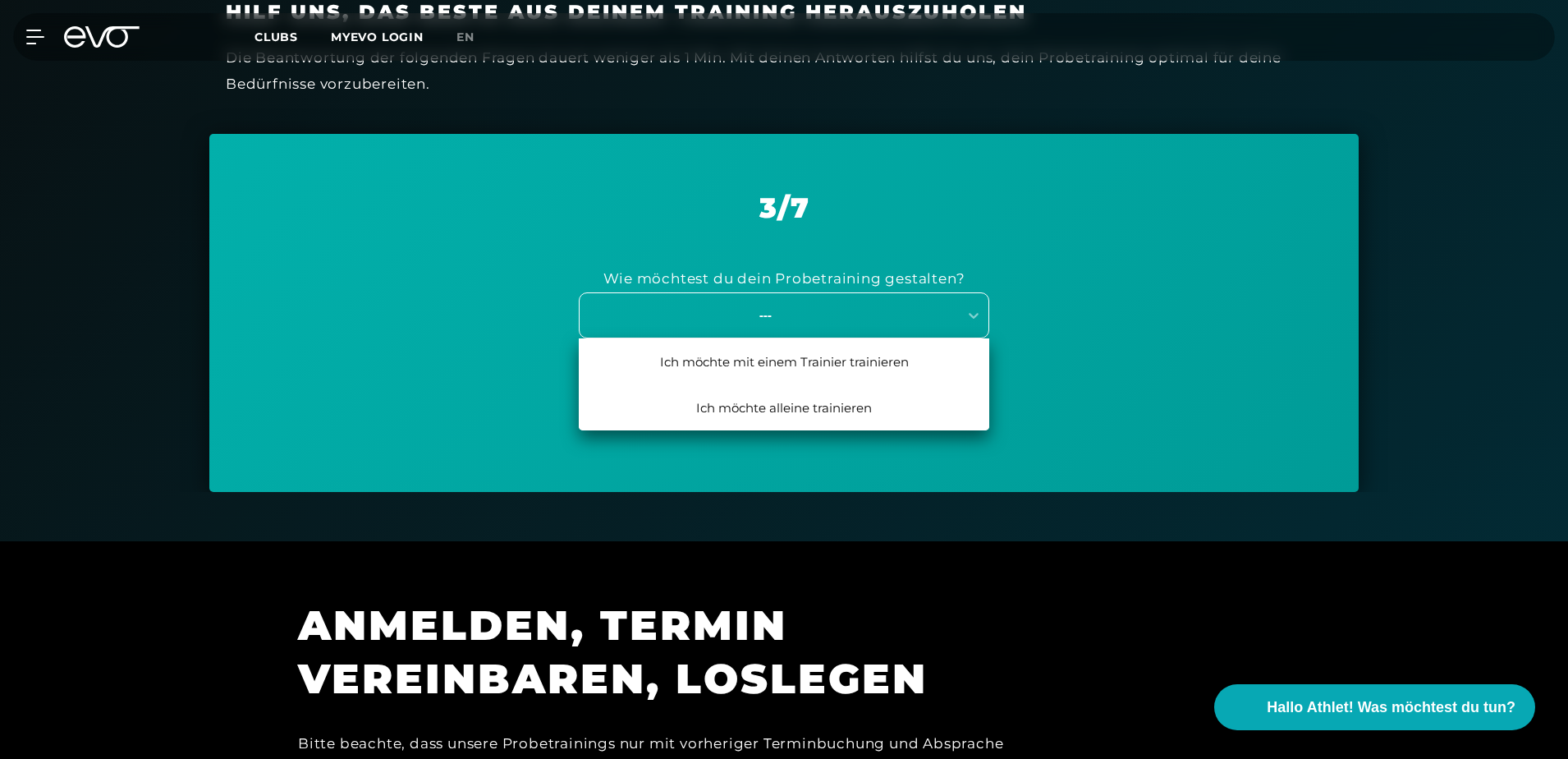
click at [874, 317] on div "---" at bounding box center [765, 314] width 369 height 19
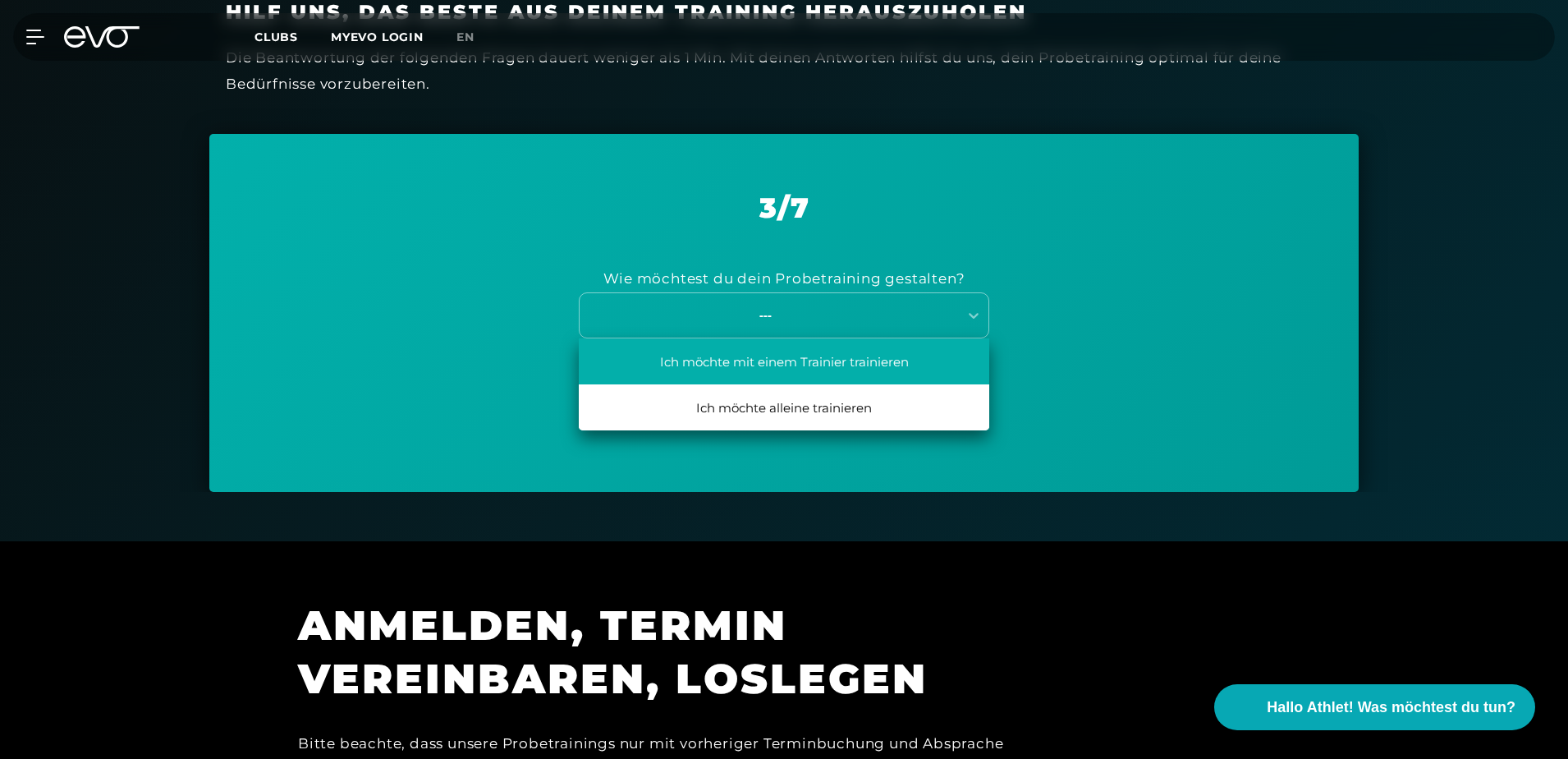
click at [870, 360] on div "Ich möchte mit einem Trainier trainieren" at bounding box center [784, 361] width 411 height 46
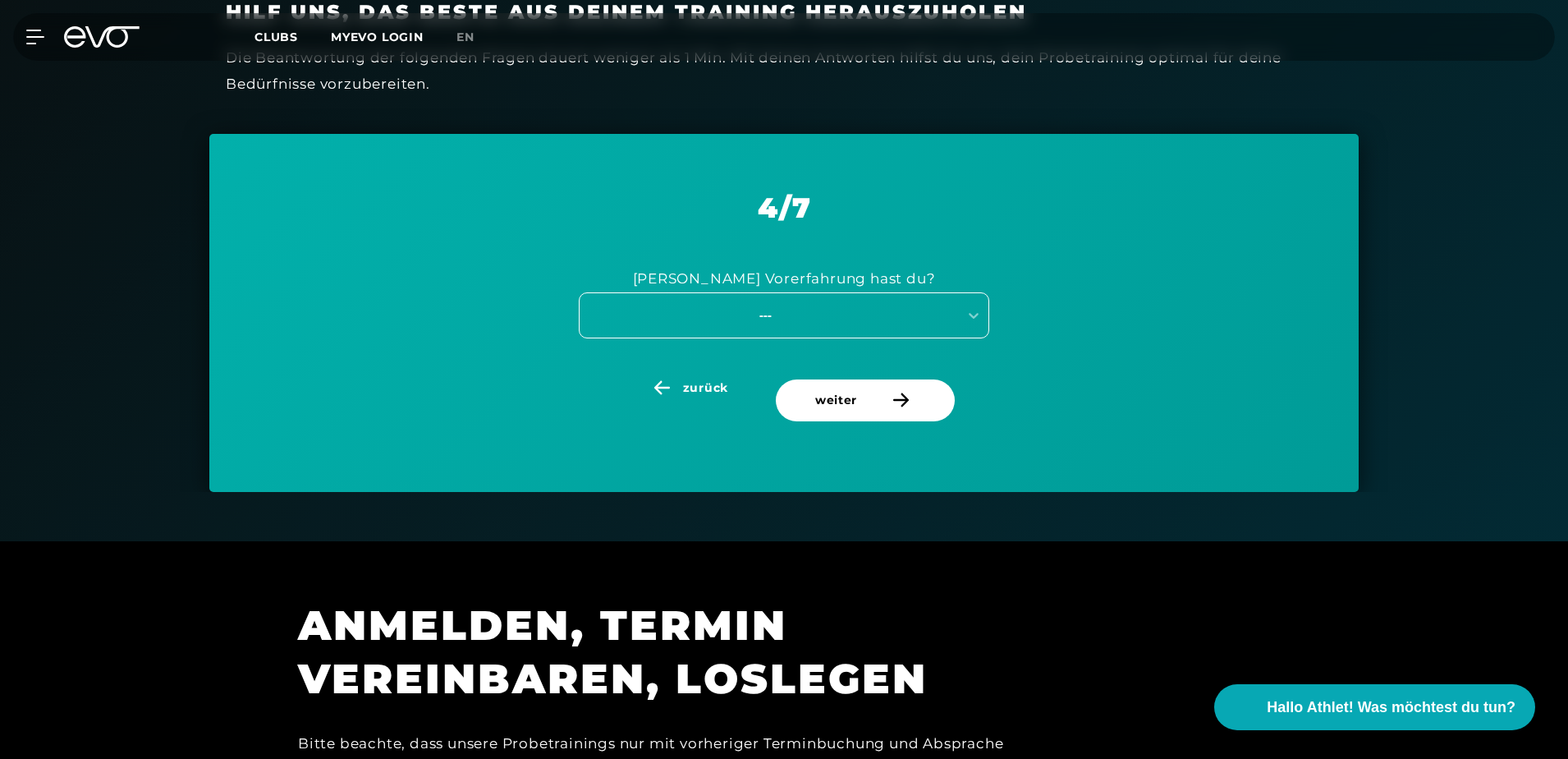
click at [871, 323] on div "---" at bounding box center [765, 314] width 369 height 19
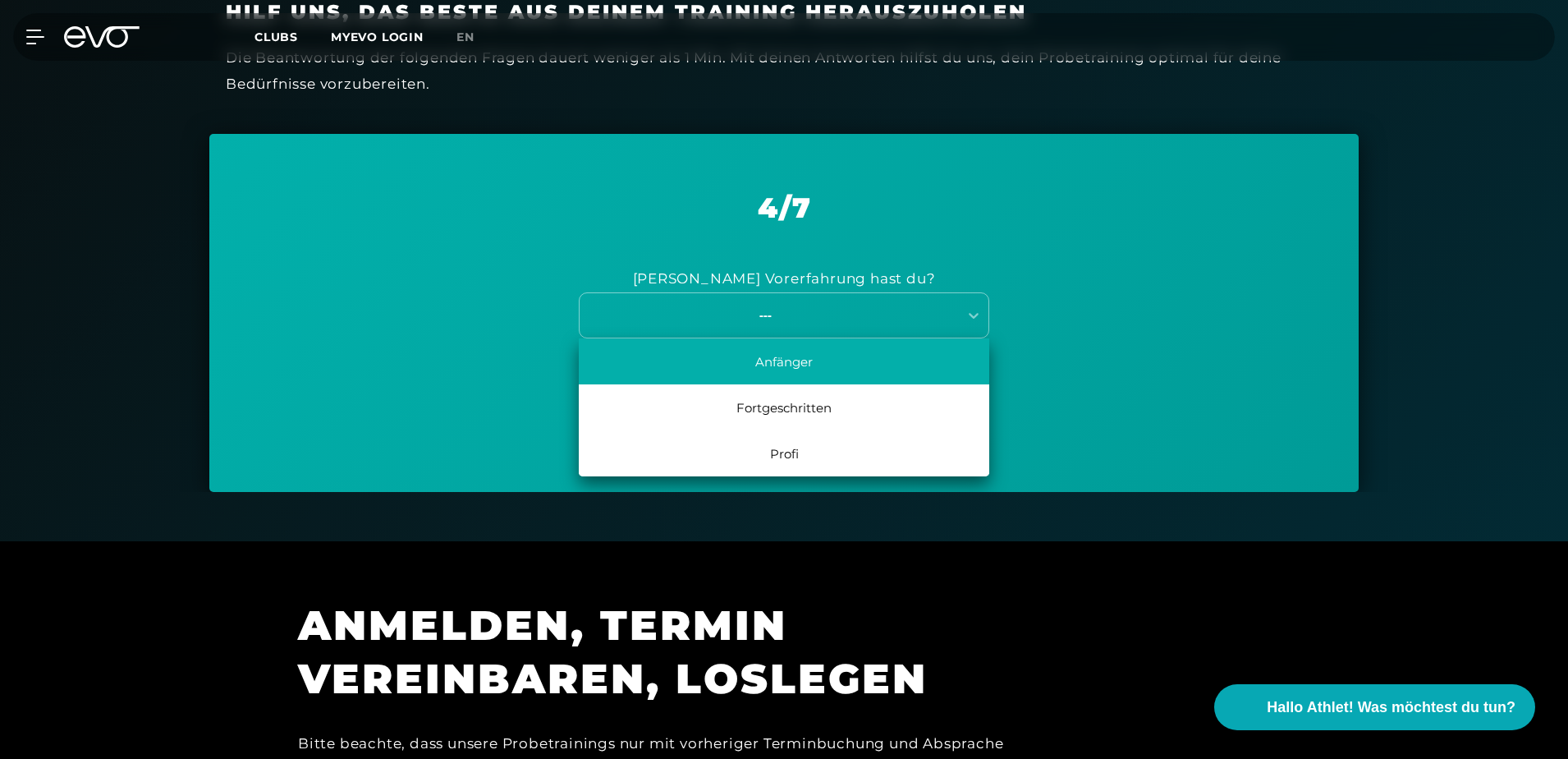
click at [860, 356] on div "Anfänger" at bounding box center [784, 361] width 411 height 46
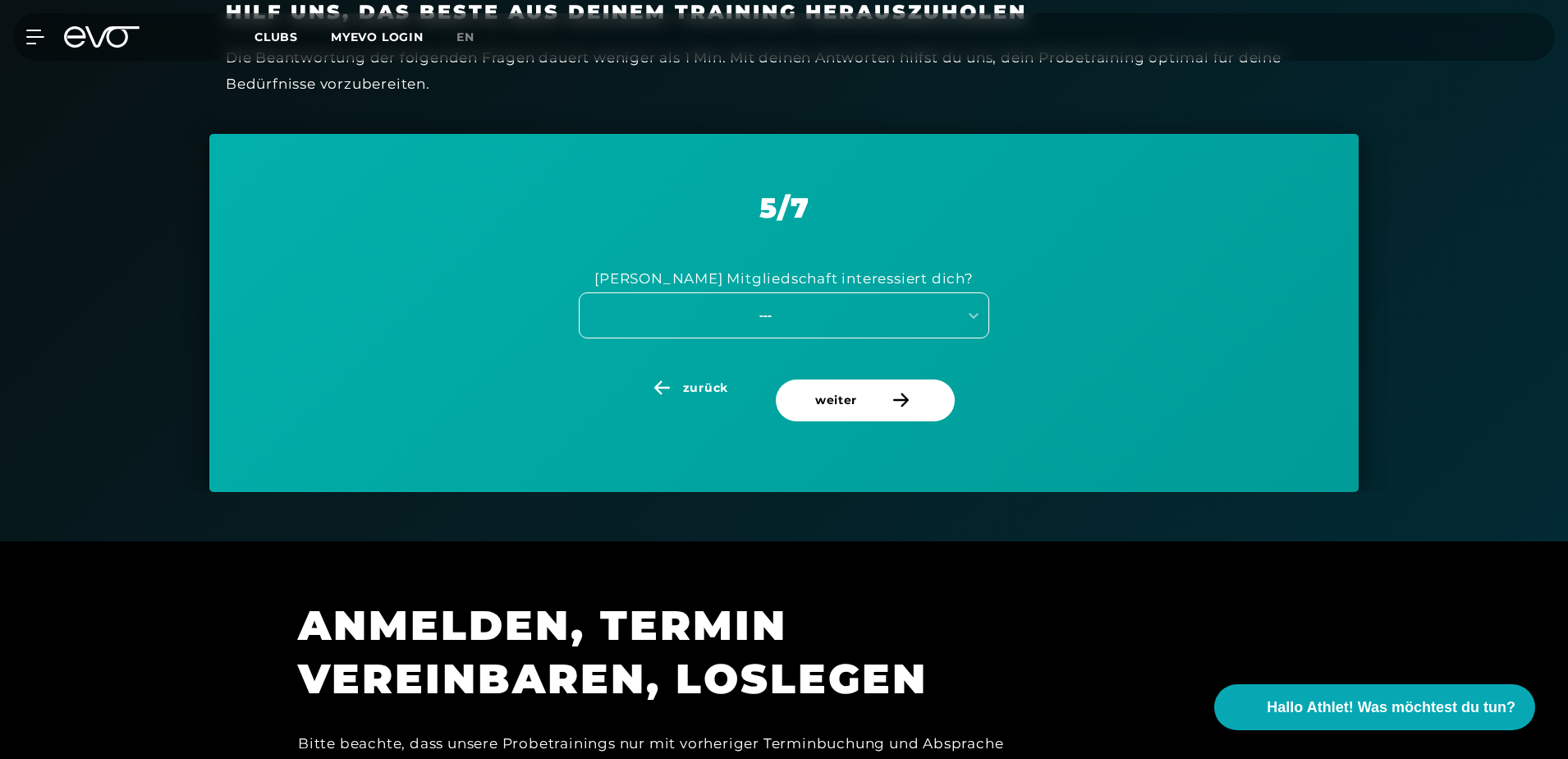
click at [890, 312] on div "---" at bounding box center [765, 314] width 369 height 19
click at [1104, 370] on div "[PERSON_NAME] Mitgliedschaft interessiert dich? ---" at bounding box center [784, 301] width 1067 height 155
click at [880, 384] on span "weiter" at bounding box center [865, 400] width 179 height 42
click at [948, 303] on div "---" at bounding box center [769, 314] width 379 height 22
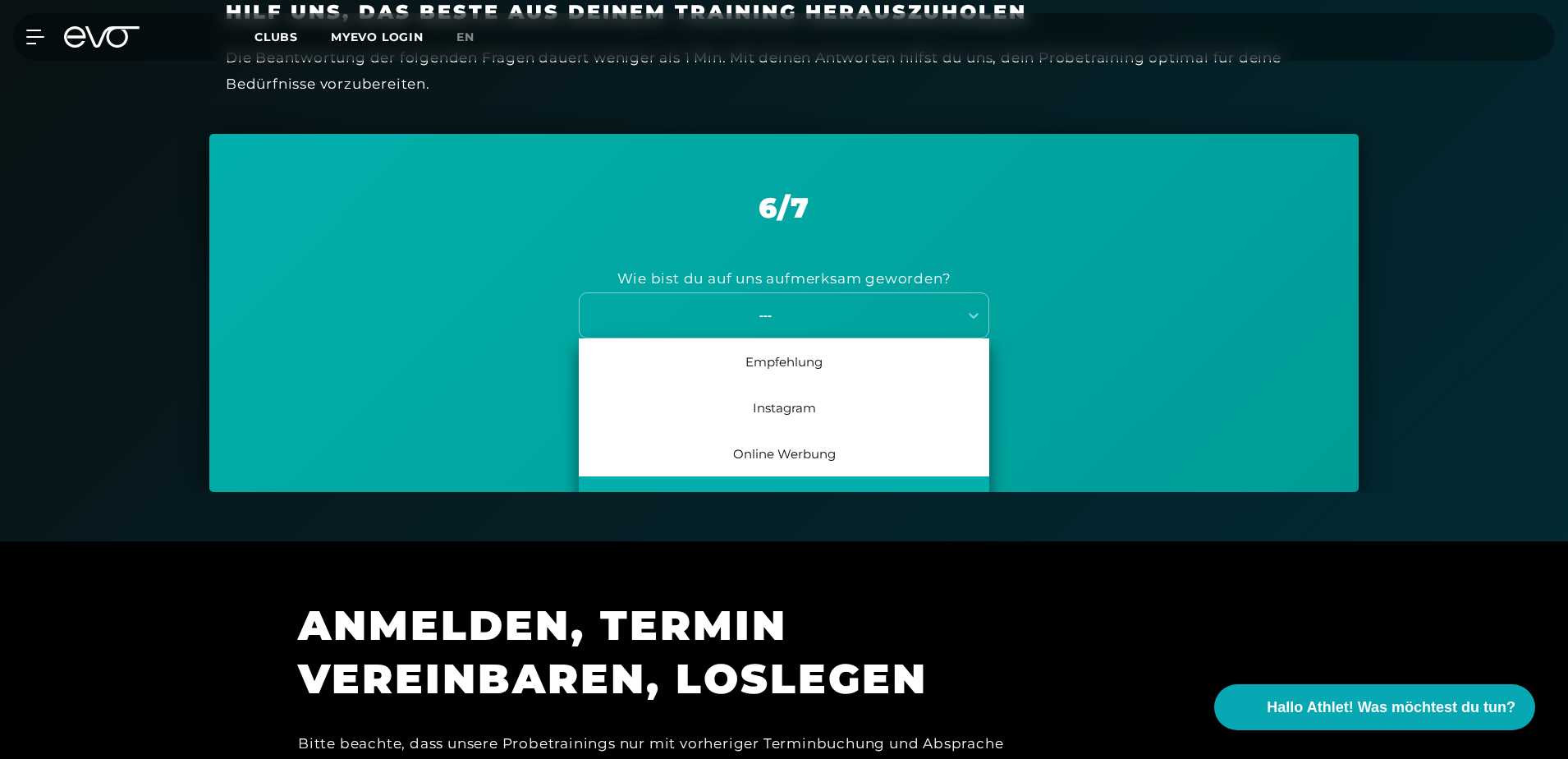
scroll to position [75, 0]
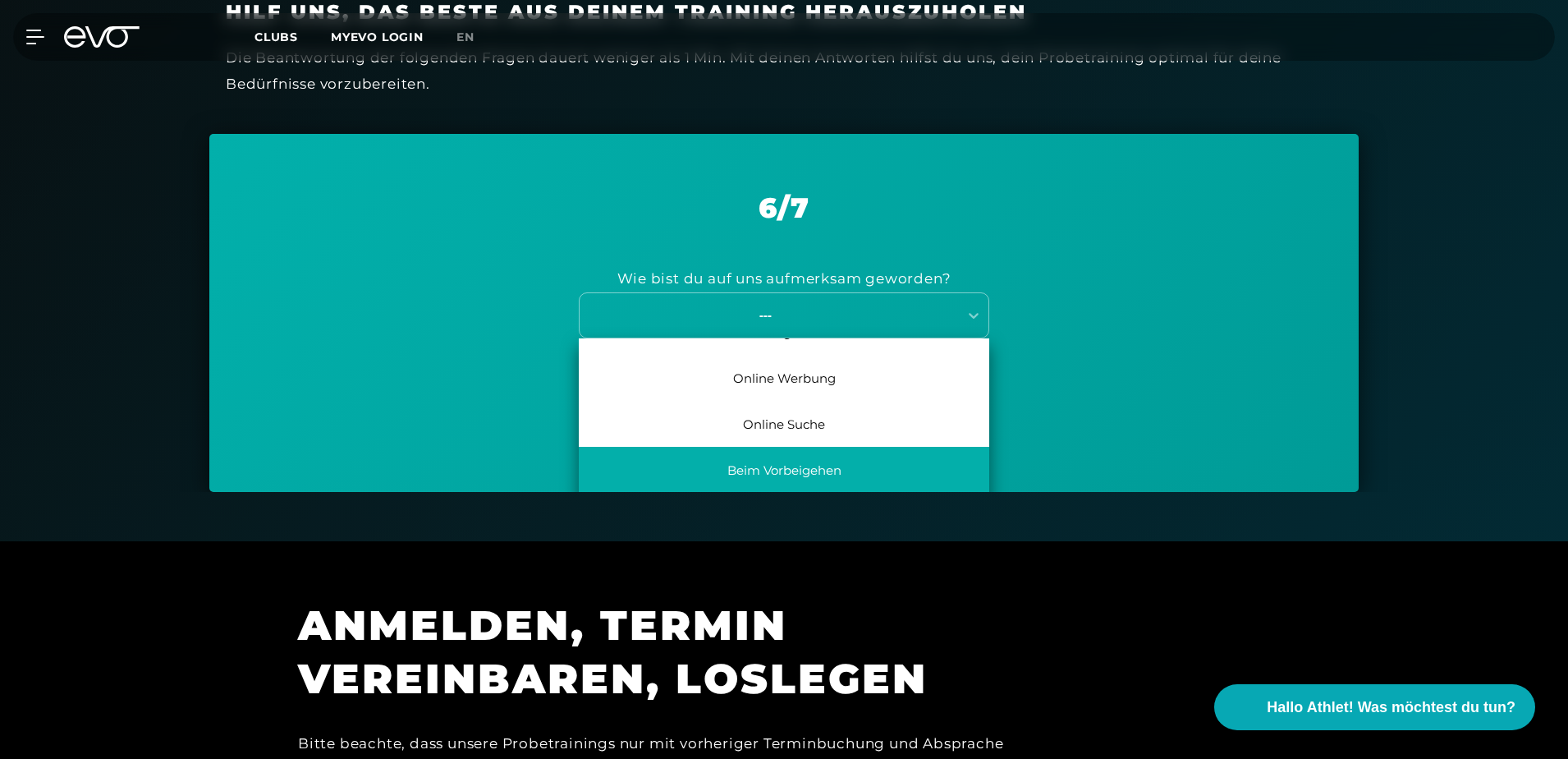
click at [872, 457] on div "Beim Vorbeigehen" at bounding box center [784, 470] width 411 height 46
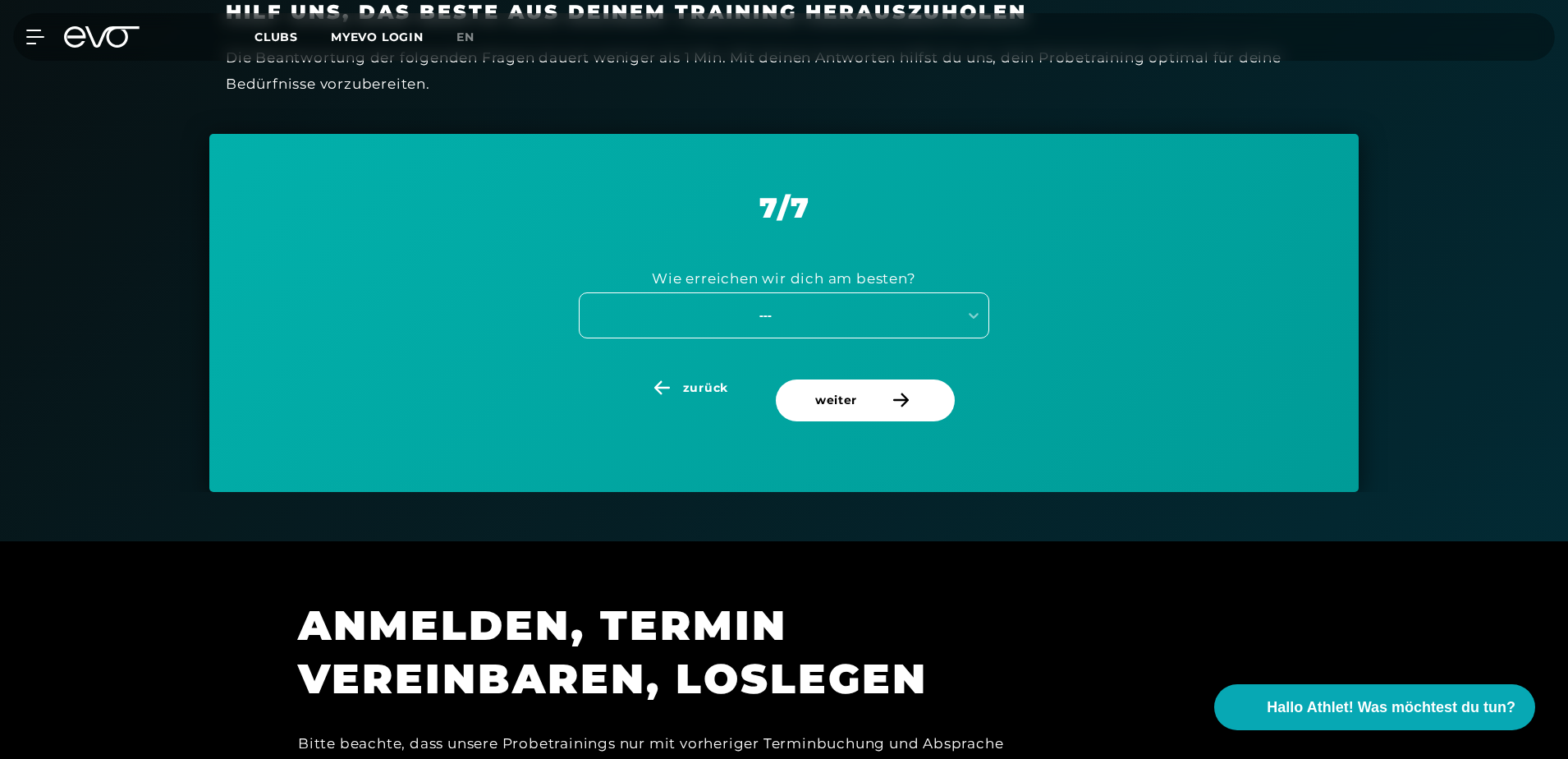
click at [913, 329] on div "---" at bounding box center [784, 316] width 411 height 46
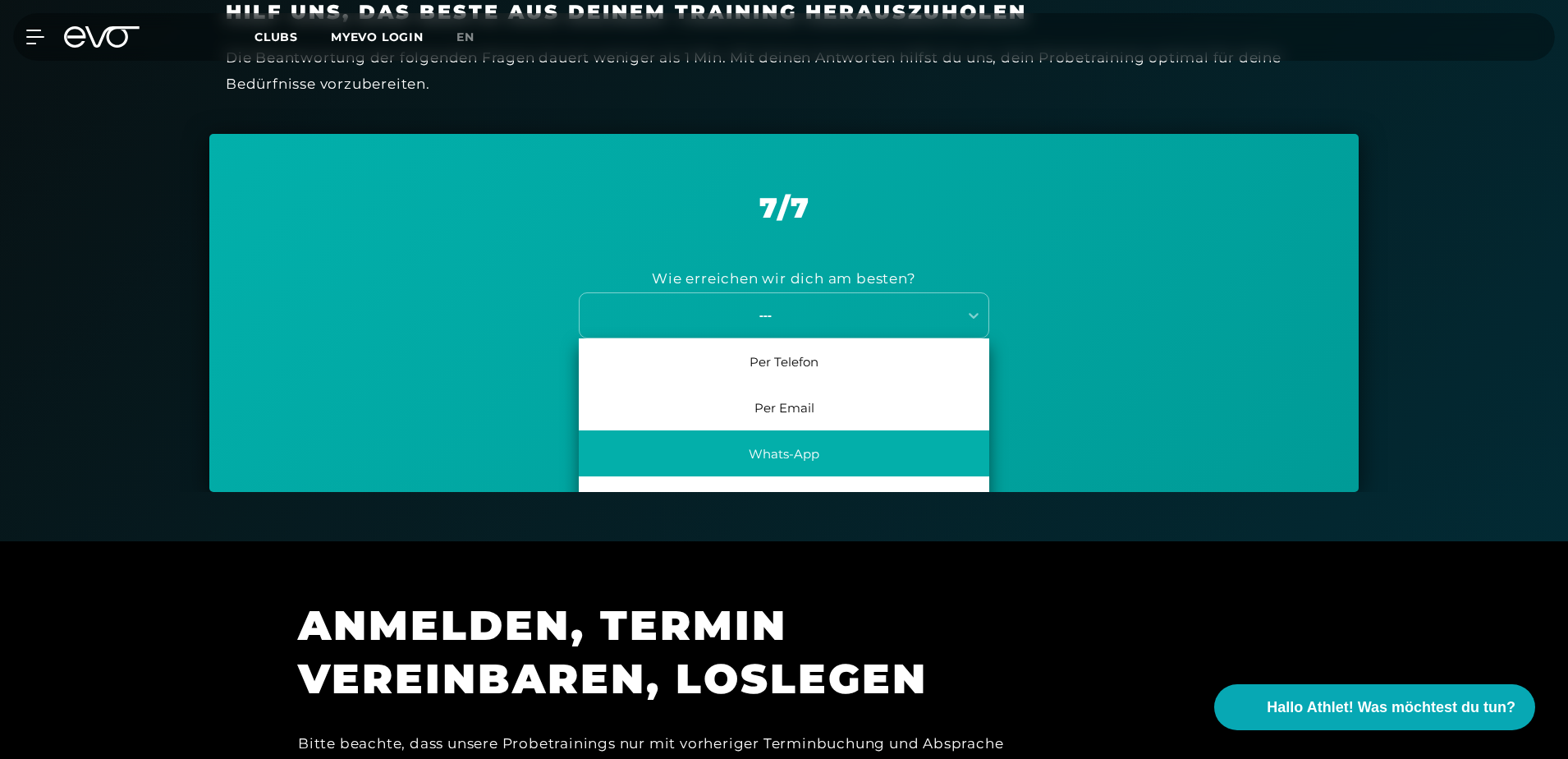
click at [865, 447] on div "Whats-App" at bounding box center [784, 453] width 411 height 46
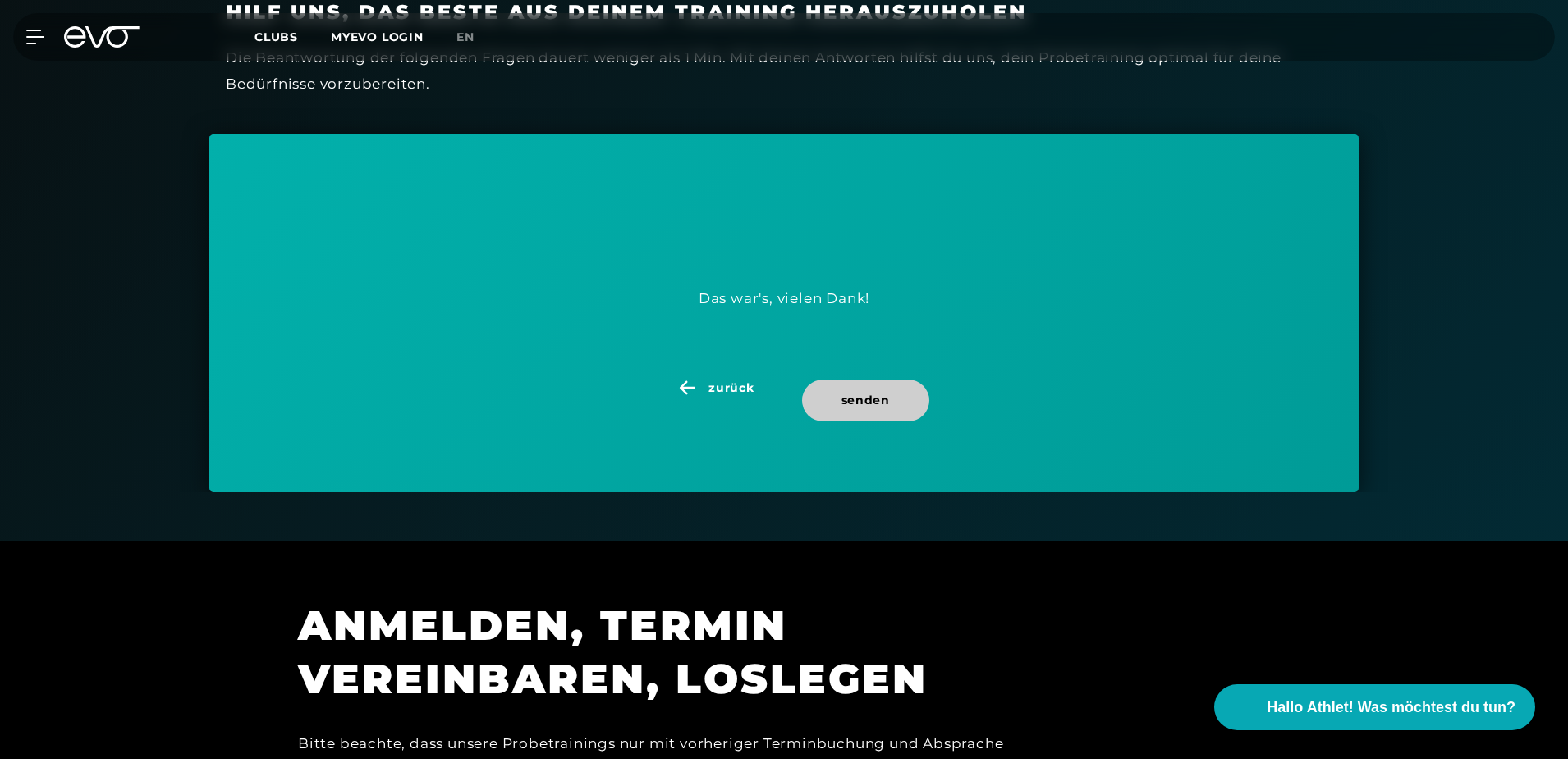
click at [880, 389] on span "senden" at bounding box center [865, 400] width 127 height 42
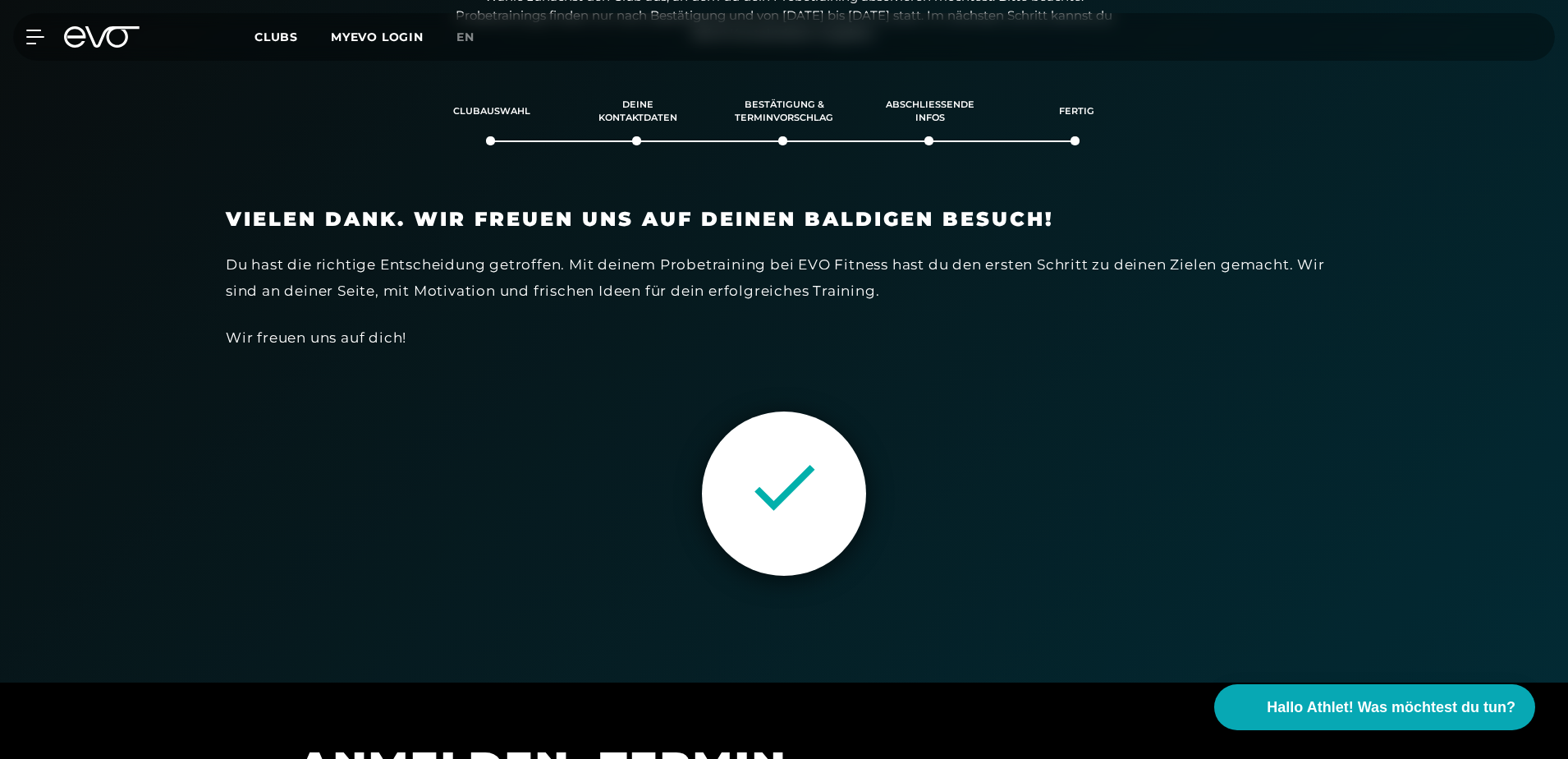
scroll to position [282, 0]
